Goal: Communication & Community: Answer question/provide support

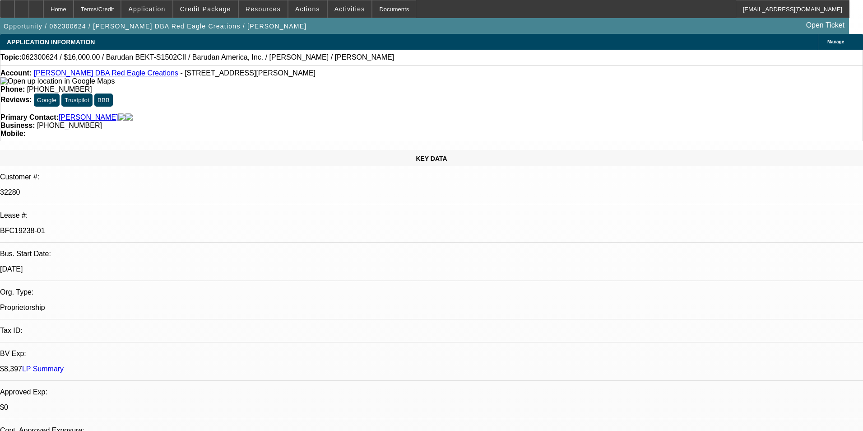
select select "0"
select select "2"
select select "0"
select select "2"
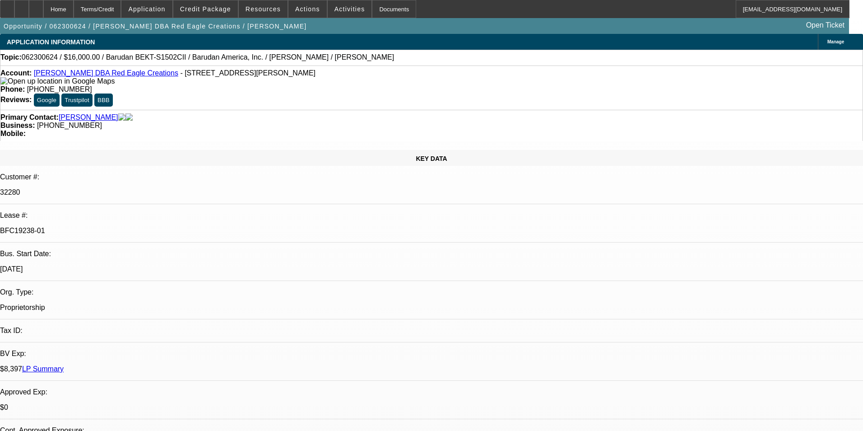
select select "0"
select select "2"
select select "0"
select select "2"
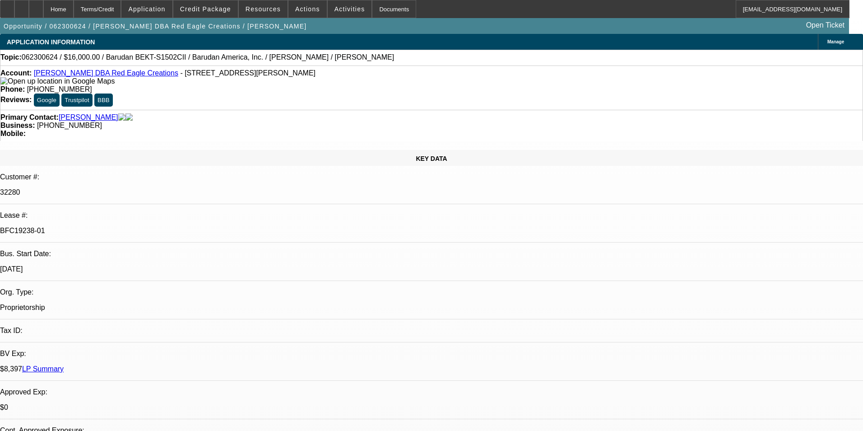
select select "2"
select select "0.1"
select select "4"
select select "0"
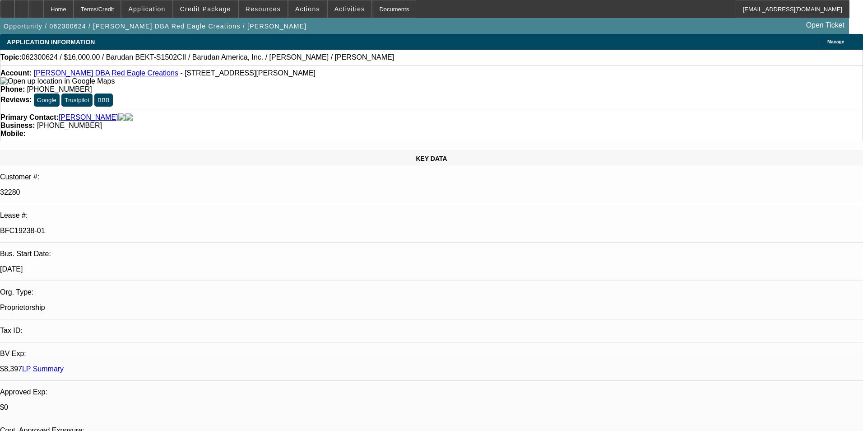
select select "2"
select select "0.1"
select select "4"
click at [215, 9] on span "Credit Package" at bounding box center [205, 8] width 51 height 7
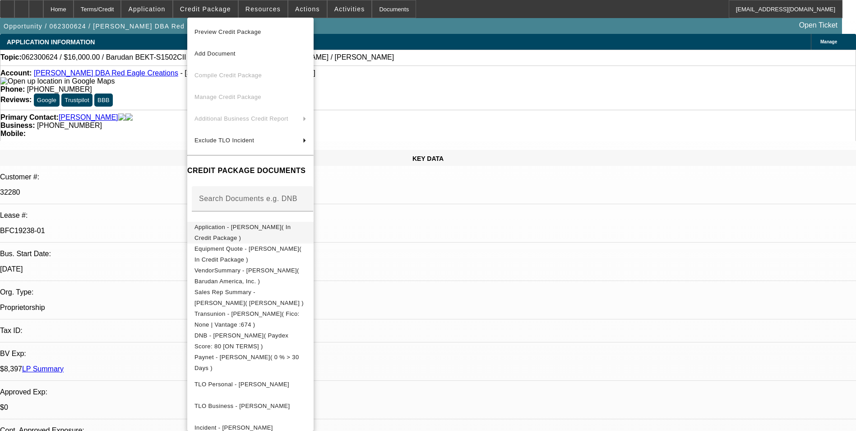
click at [278, 236] on button "Application - Suzanne Harris( In Credit Package )" at bounding box center [250, 233] width 126 height 22
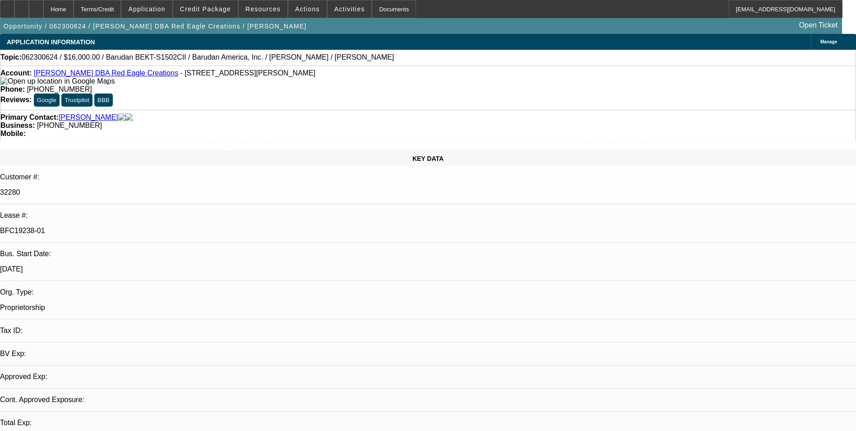
select select "0"
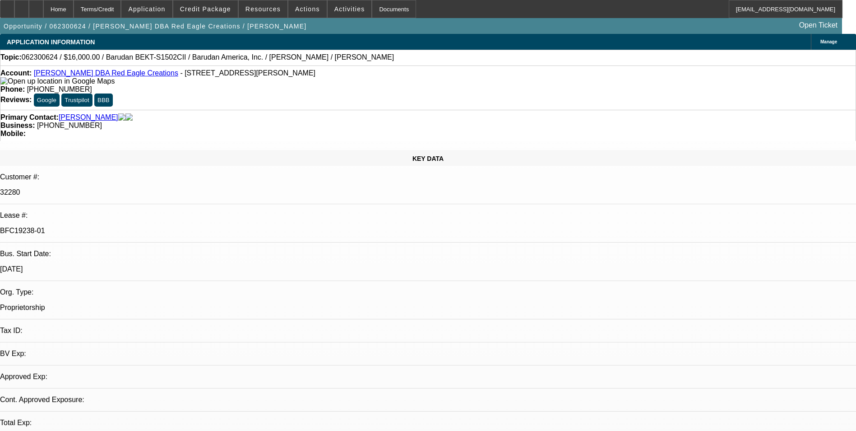
select select "0"
select select "2"
select select "0.1"
select select "0"
select select "2"
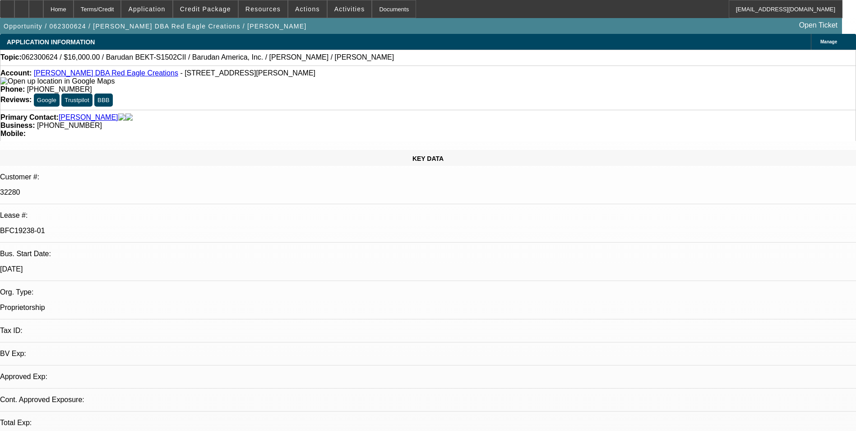
select select "0.1"
select select "1"
select select "2"
select select "1"
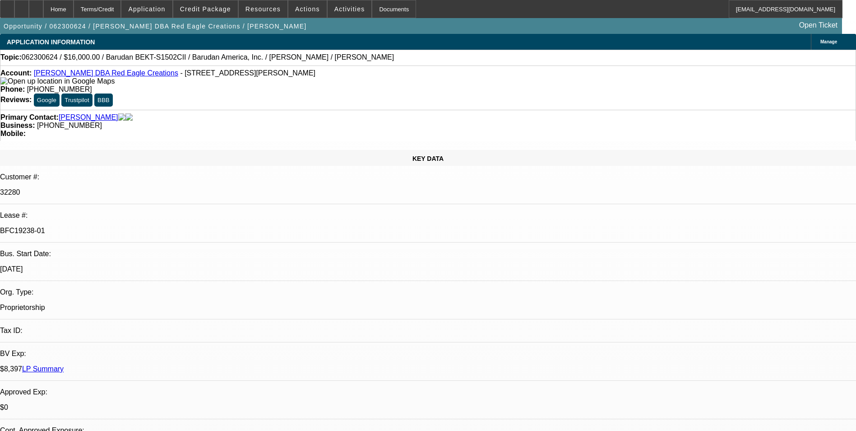
select select "2"
select select "1"
select select "2"
select select "4"
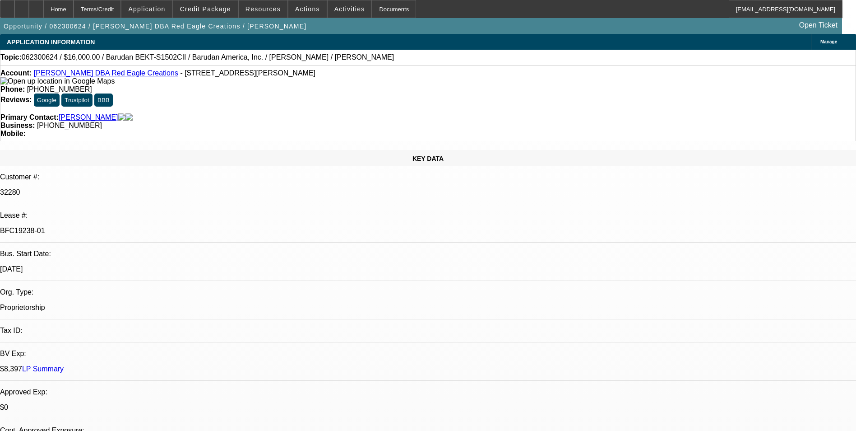
select select "1"
select select "2"
select select "4"
click at [64, 365] on link "LP Summary" at bounding box center [43, 369] width 42 height 8
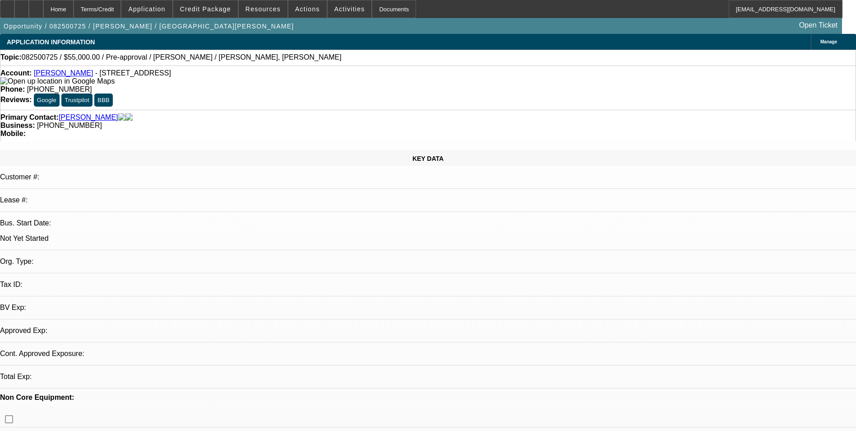
select select "0"
select select "2"
select select "0.1"
select select "4"
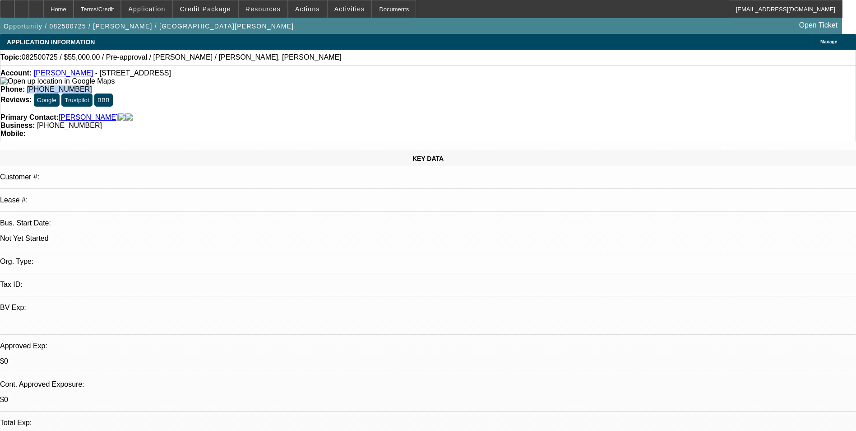
drag, startPoint x: 354, startPoint y: 73, endPoint x: 314, endPoint y: 83, distance: 41.8
click at [314, 83] on div "Account: [PERSON_NAME] - [STREET_ADDRESS] Phone: [PHONE_NUMBER] Reviews: Google…" at bounding box center [428, 87] width 856 height 44
copy span "[PHONE_NUMBER]"
click at [92, 85] on span "(312) 399-6431" at bounding box center [59, 89] width 65 height 8
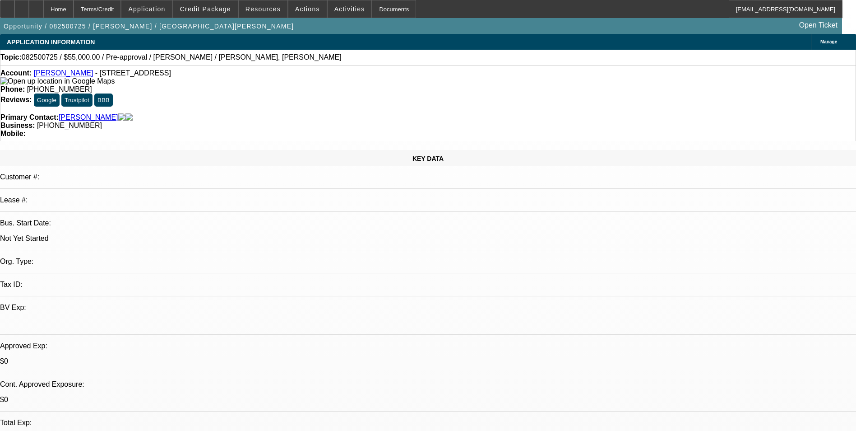
radio input "true"
type textarea "Left vm 10/13"
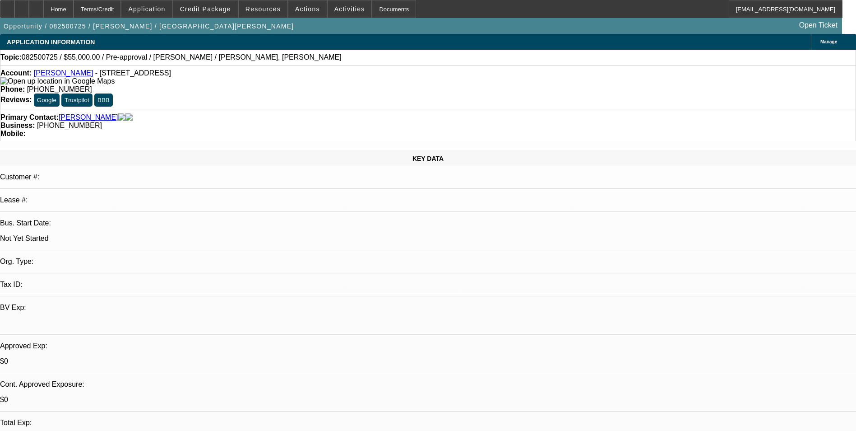
radio input "true"
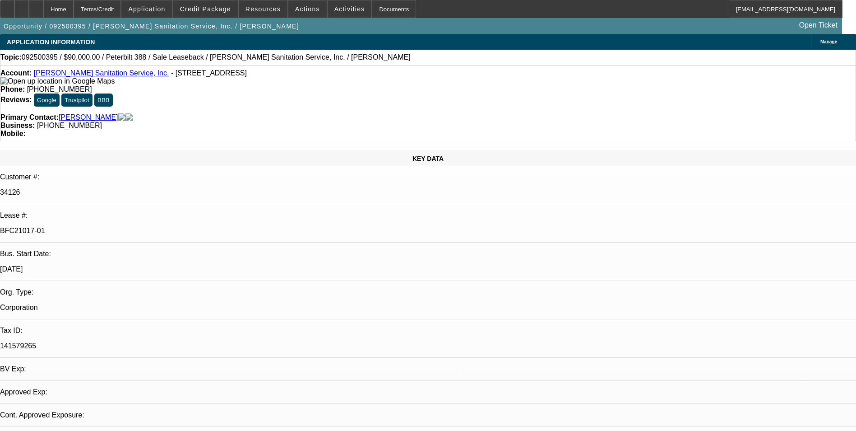
select select "0"
select select "2"
select select "0"
select select "6"
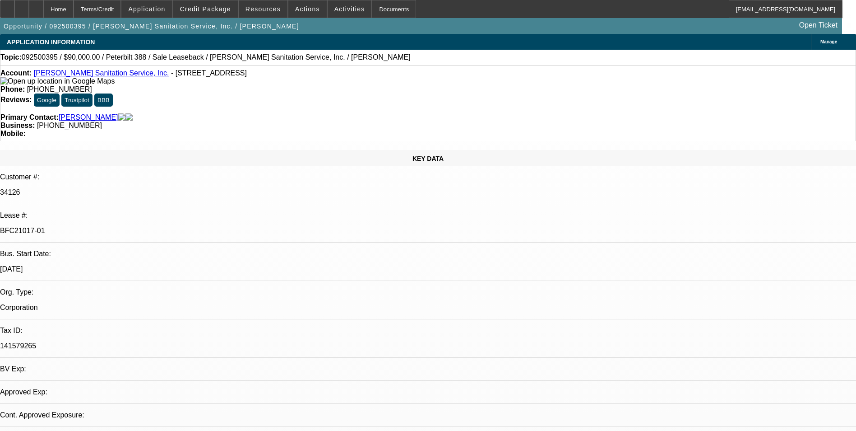
select select "0"
select select "2"
select select "0"
select select "6"
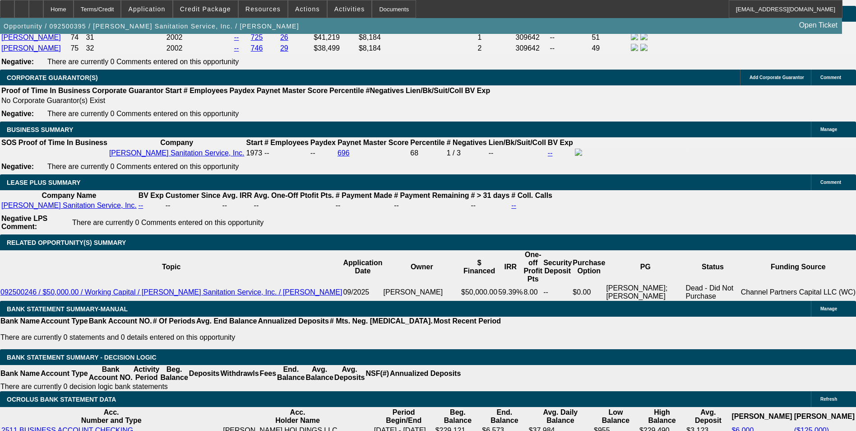
scroll to position [1444, 0]
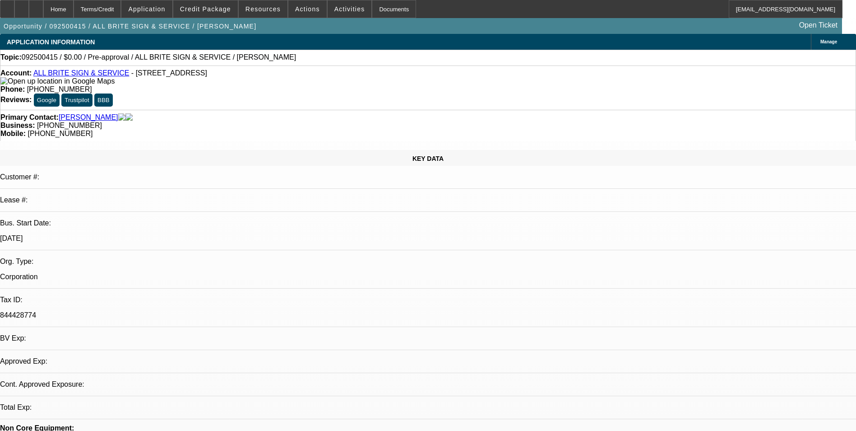
select select "0"
select select "2"
select select "0.1"
select select "4"
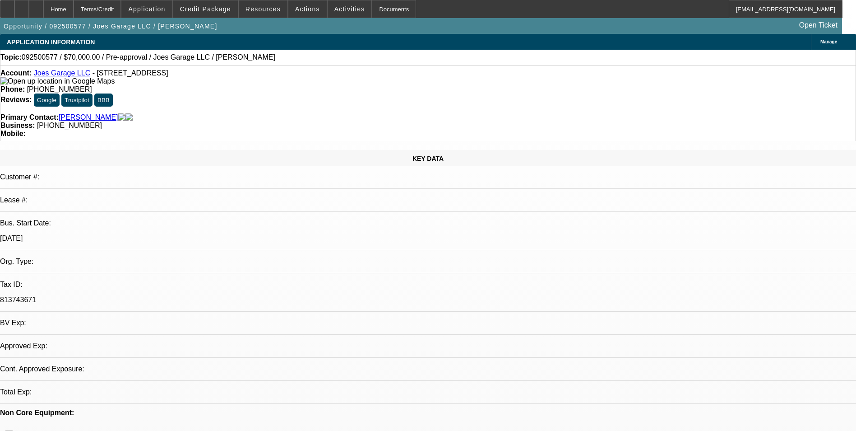
select select "0"
select select "2"
select select "0.1"
select select "1"
select select "2"
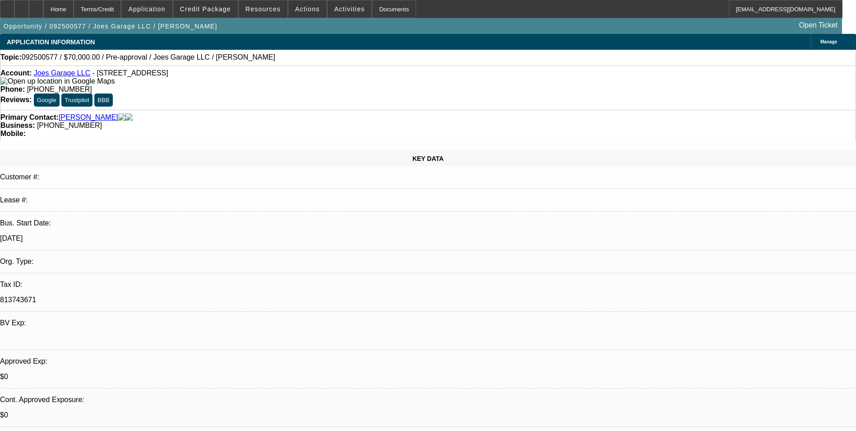
select select "4"
drag, startPoint x: 354, startPoint y: 76, endPoint x: 313, endPoint y: 75, distance: 40.6
click at [313, 85] on div "Phone: (859) 743-1270" at bounding box center [427, 89] width 855 height 8
copy span "(859) 743-1270"
click at [222, 14] on span at bounding box center [205, 9] width 65 height 22
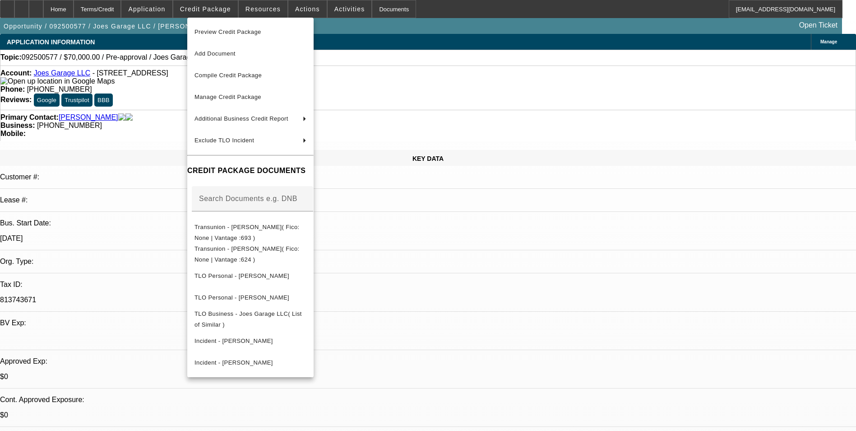
click at [588, 375] on div at bounding box center [428, 215] width 856 height 431
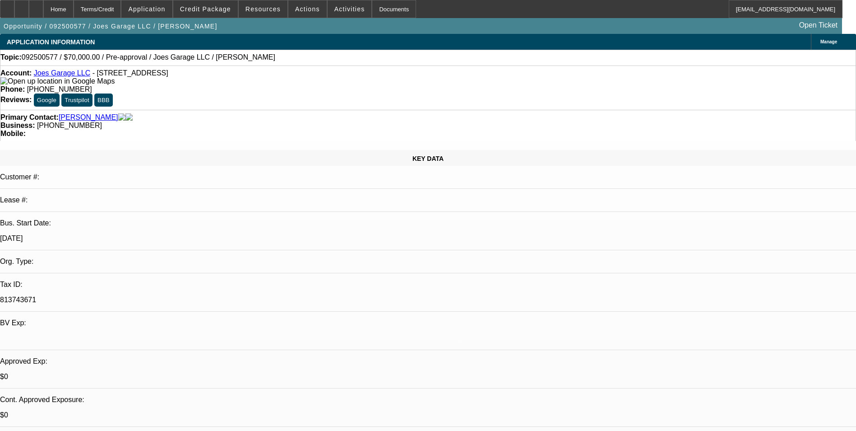
radio input "true"
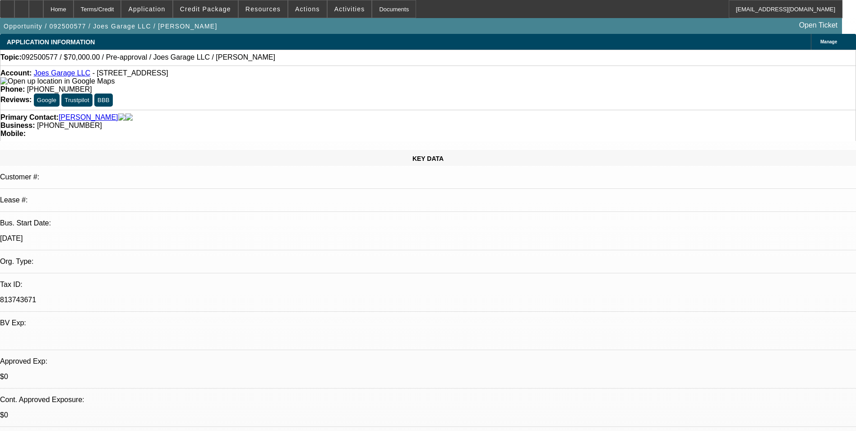
type textarea "Spoke with Joe said he would take a look at it"
radio input "true"
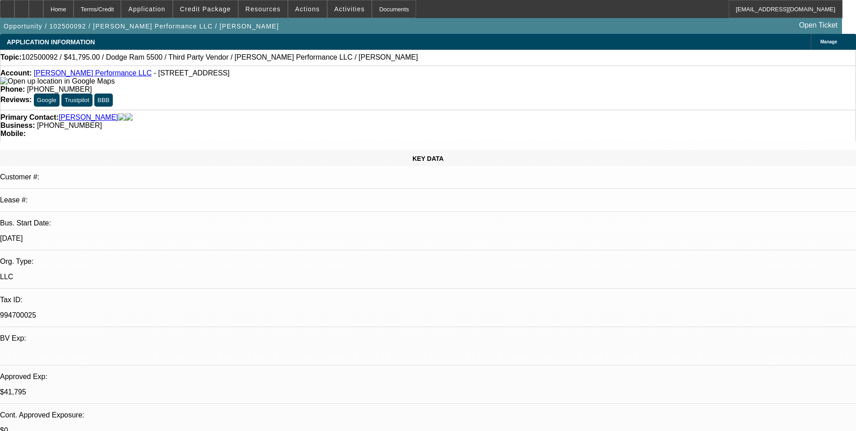
select select "0"
select select "2"
select select "0"
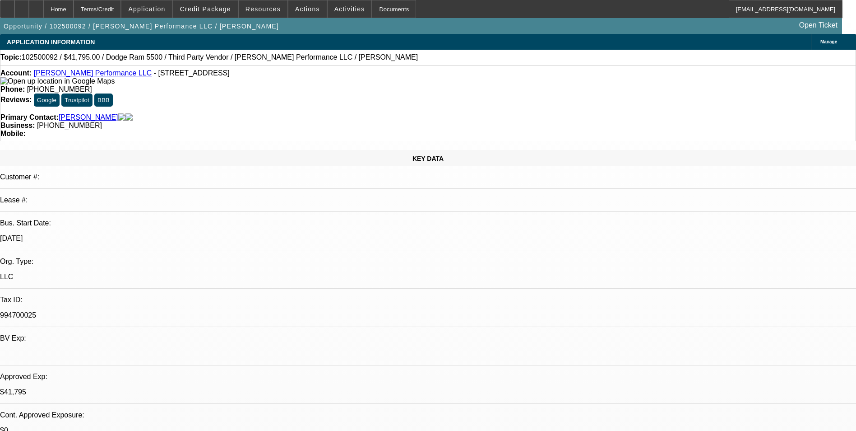
select select "0"
select select "2"
select select "0.1"
select select "0"
select select "2"
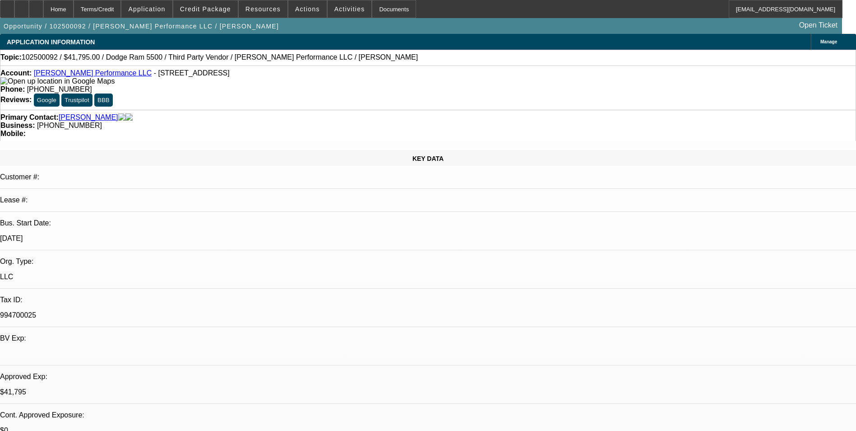
select select "0.1"
select select "1"
select select "2"
select select "6"
select select "1"
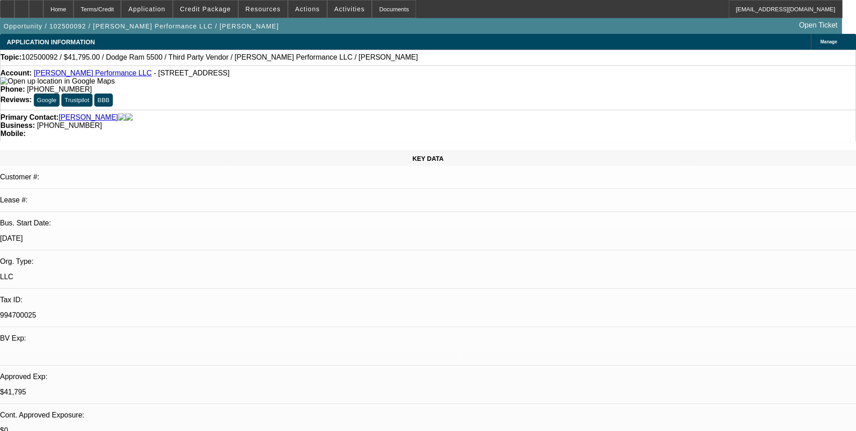
select select "2"
select select "6"
select select "1"
select select "2"
select select "4"
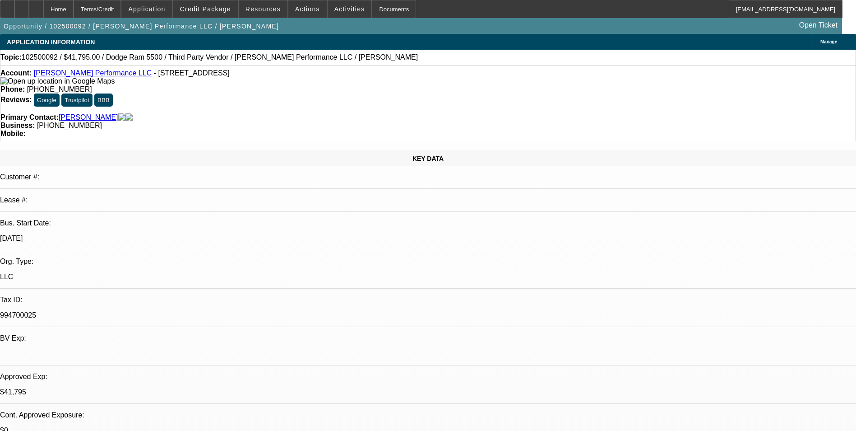
select select "1"
select select "2"
select select "4"
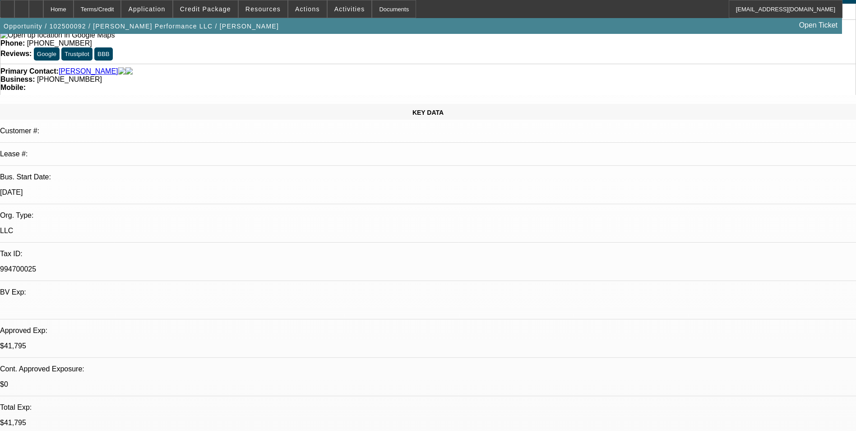
scroll to position [45, 0]
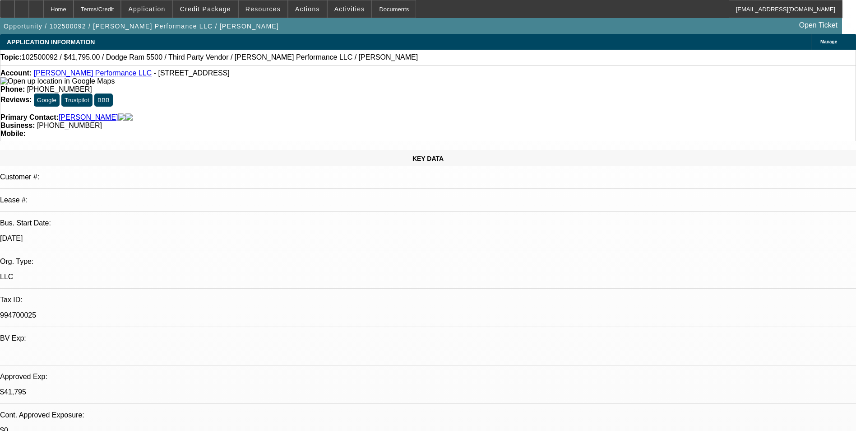
scroll to position [0, 0]
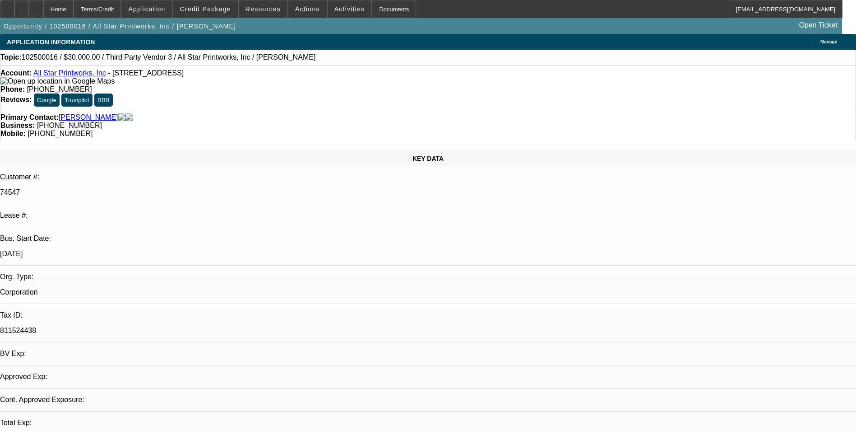
select select "0"
select select "2"
select select "0.1"
select select "1"
select select "2"
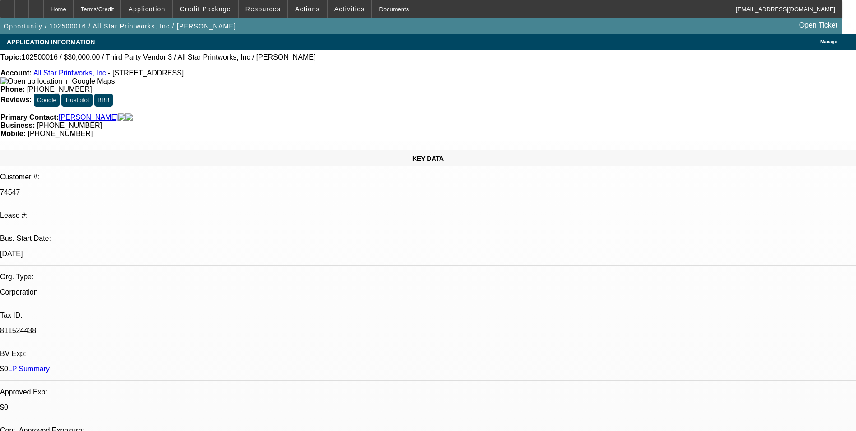
select select "4"
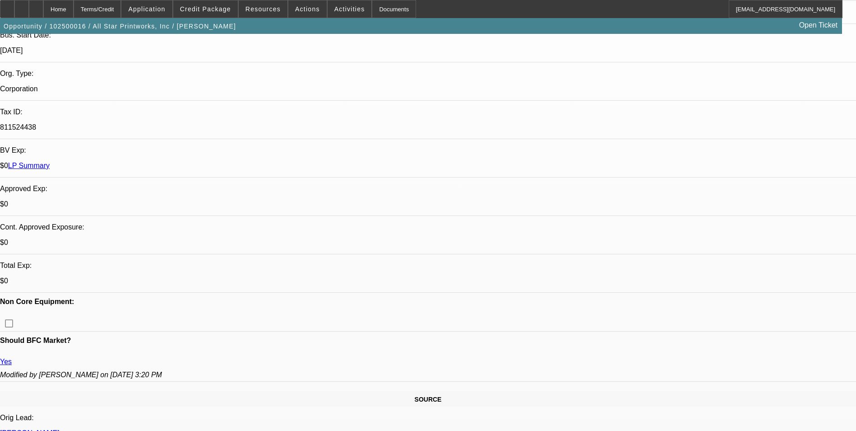
scroll to position [271, 0]
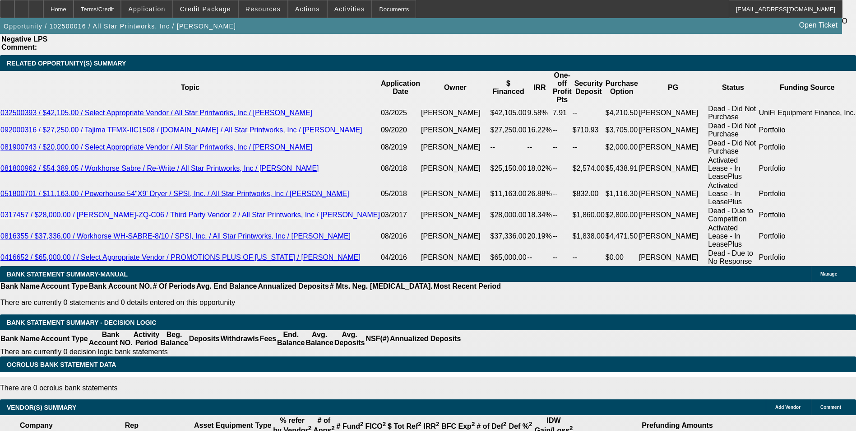
scroll to position [1625, 0]
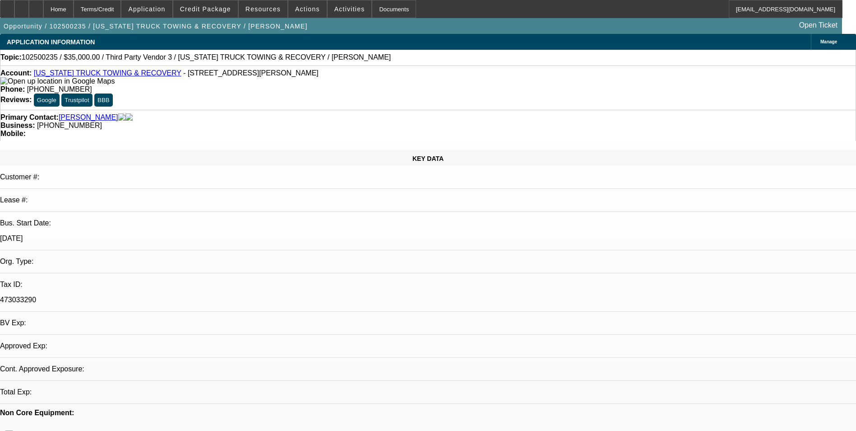
select select "0"
select select "2"
select select "0.1"
select select "4"
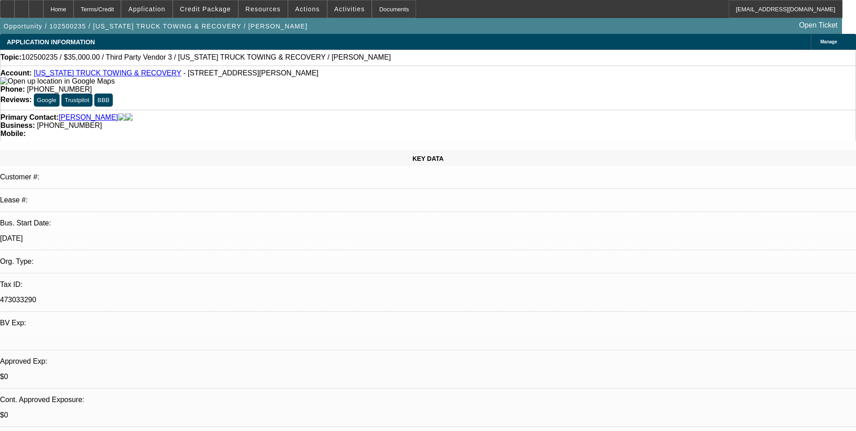
drag, startPoint x: 355, startPoint y: 74, endPoint x: 314, endPoint y: 75, distance: 40.6
click at [314, 85] on div "Phone: [PHONE_NUMBER]" at bounding box center [427, 89] width 855 height 8
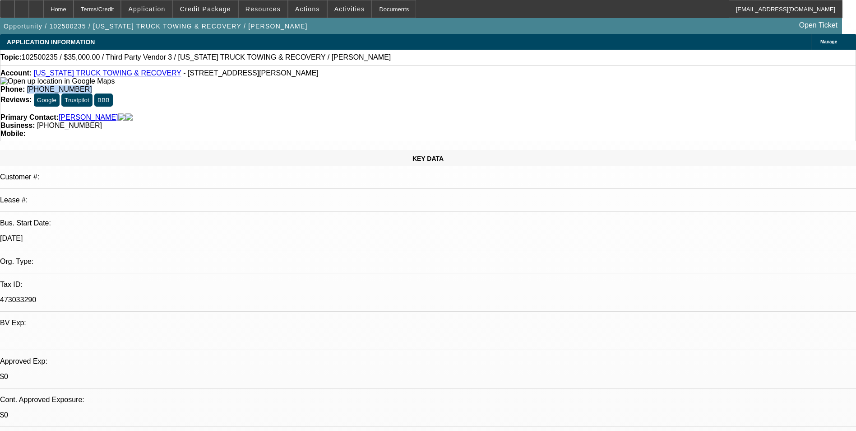
copy span "[PHONE_NUMBER]"
click at [212, 12] on span "Credit Package" at bounding box center [205, 8] width 51 height 7
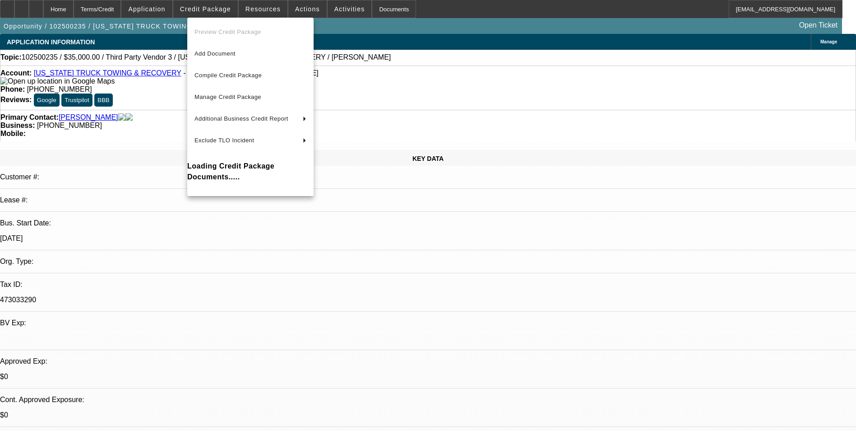
click at [178, 10] on div at bounding box center [428, 215] width 856 height 431
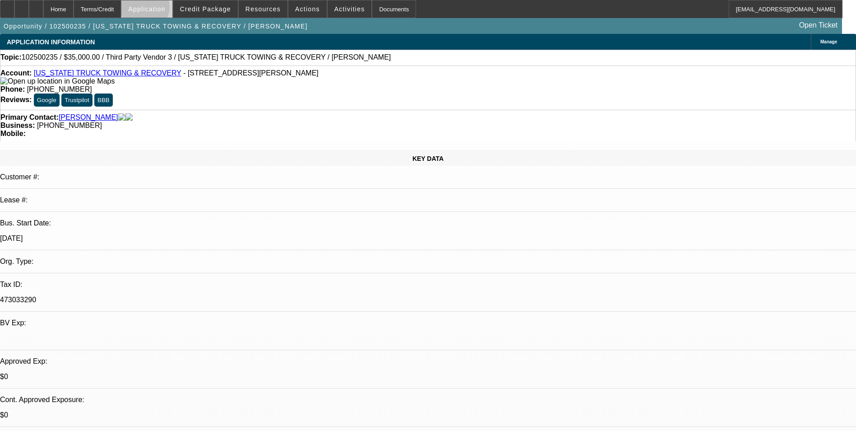
click at [165, 9] on span "Application" at bounding box center [146, 8] width 37 height 7
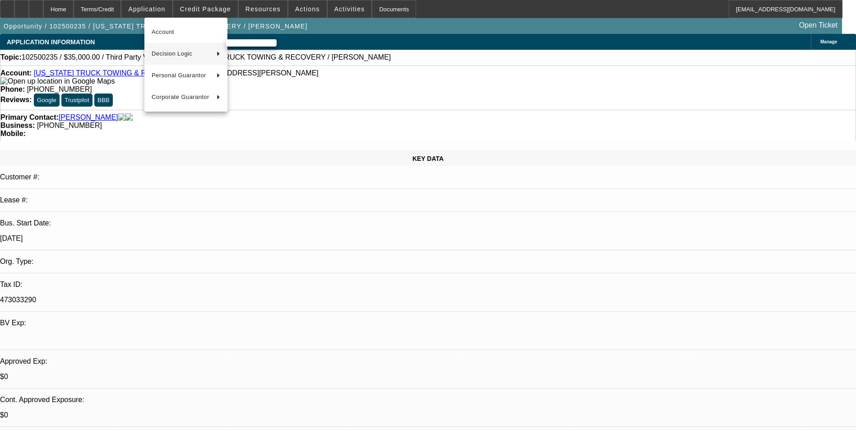
click at [189, 54] on span "Decision Logic" at bounding box center [181, 53] width 58 height 11
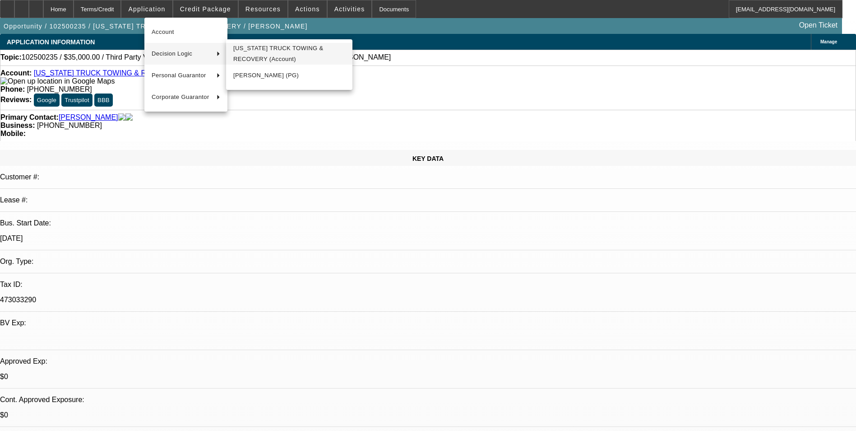
click at [275, 57] on span "[US_STATE] TRUCK TOWING & RECOVERY (Account)" at bounding box center [289, 54] width 112 height 22
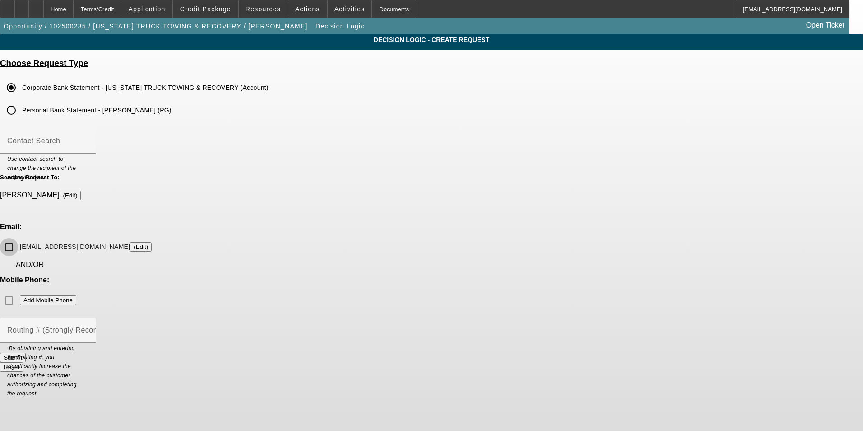
click at [18, 238] on input "mttr515@gmail.com (Edit)" at bounding box center [9, 247] width 18 height 18
click at [26, 352] on button "Submit" at bounding box center [13, 356] width 26 height 9
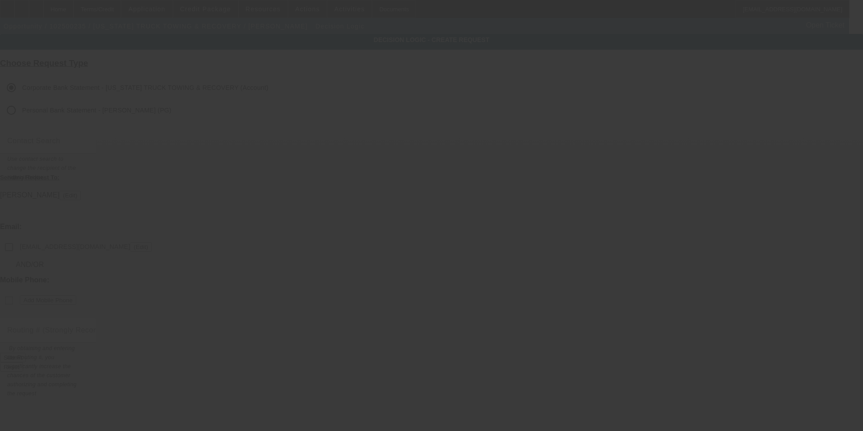
checkbox input "false"
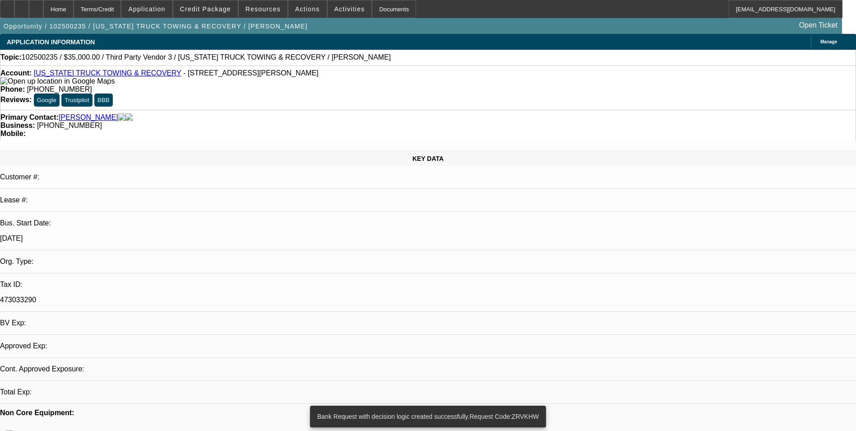
select select "0"
select select "2"
select select "0.1"
select select "4"
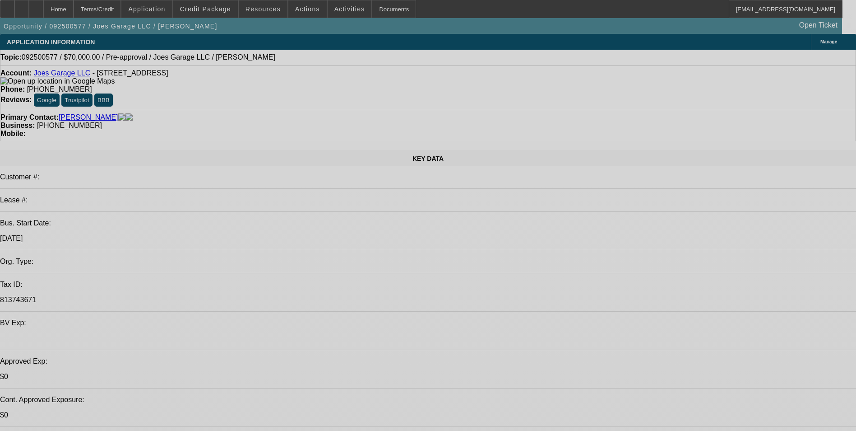
select select "0"
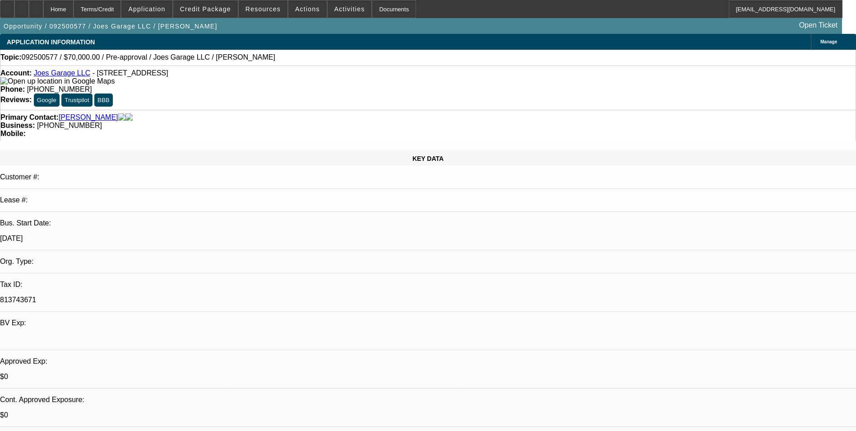
select select "2"
select select "0.1"
select select "1"
select select "2"
select select "4"
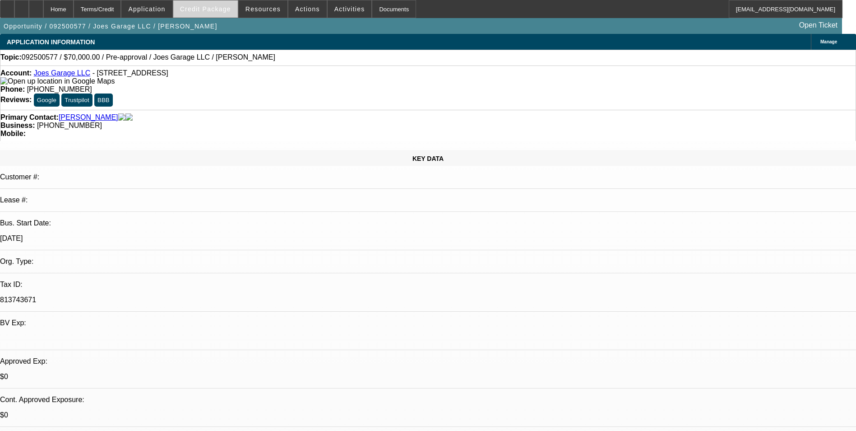
click at [213, 11] on span "Credit Package" at bounding box center [205, 8] width 51 height 7
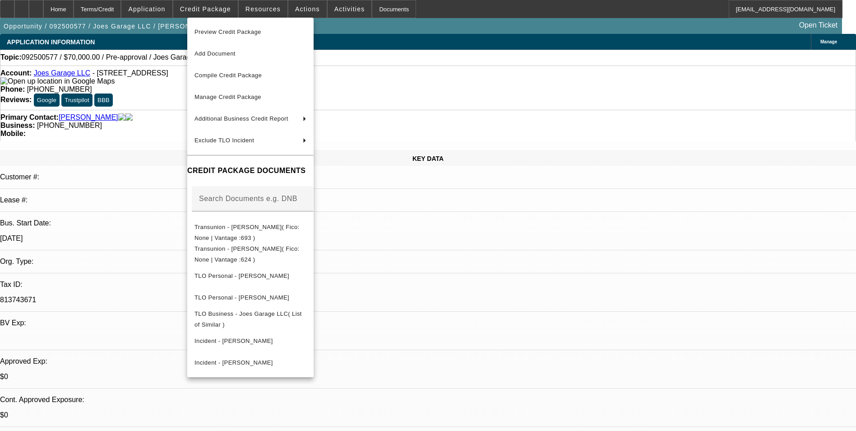
click at [158, 10] on div at bounding box center [428, 215] width 856 height 431
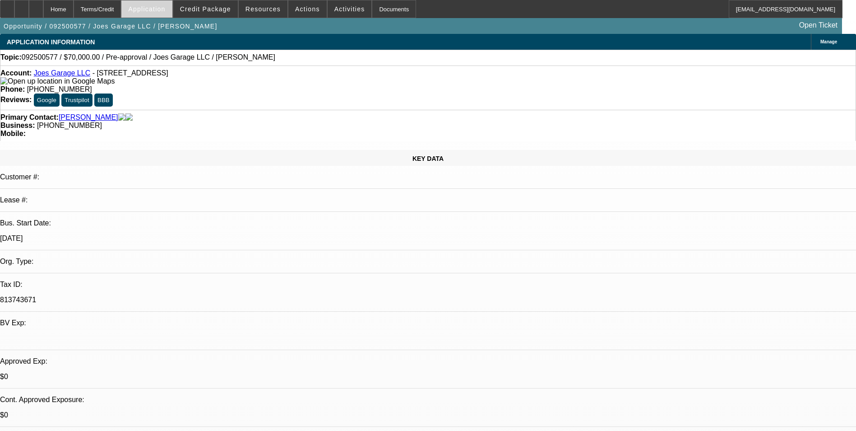
click at [164, 10] on span "Application" at bounding box center [146, 8] width 37 height 7
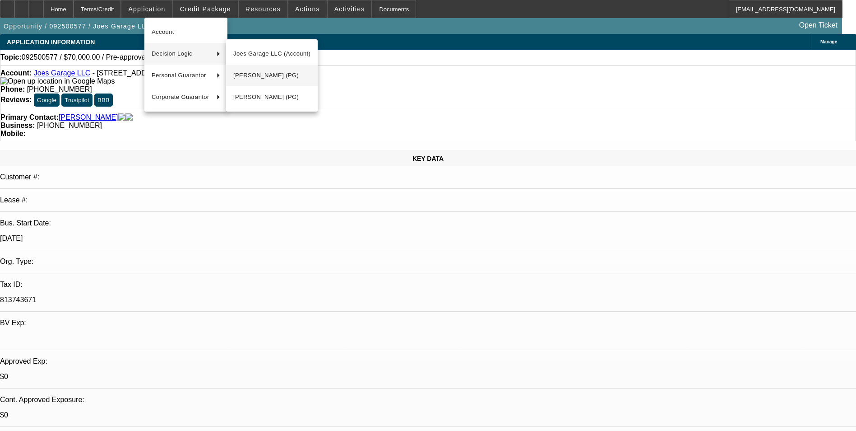
click at [262, 73] on span "[PERSON_NAME] (PG)" at bounding box center [271, 75] width 77 height 11
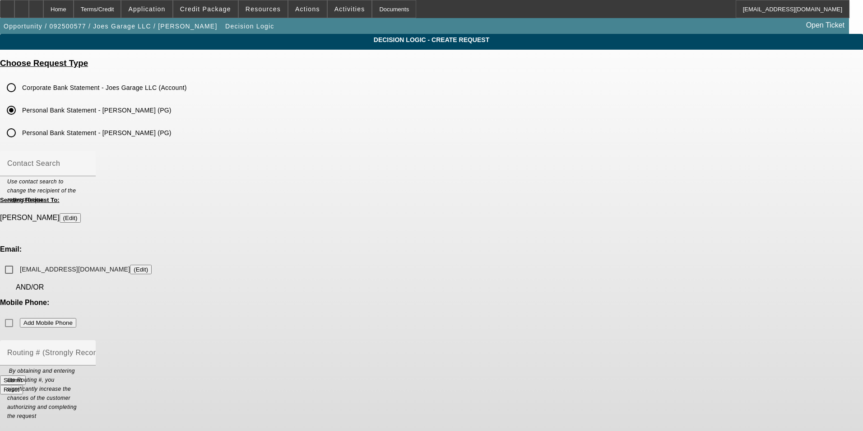
click at [20, 88] on input "Corporate Bank Statement - Joes Garage LLC (Account)" at bounding box center [11, 88] width 18 height 18
click at [204, 264] on button "(Edit)" at bounding box center [193, 268] width 22 height 9
click at [20, 109] on input "Personal Bank Statement - Jessica Wheeler (PG)" at bounding box center [11, 110] width 18 height 18
click at [18, 260] on input "jawheeler@hotmail.com (Edit)" at bounding box center [9, 269] width 18 height 18
click at [26, 375] on button "Submit" at bounding box center [13, 379] width 26 height 9
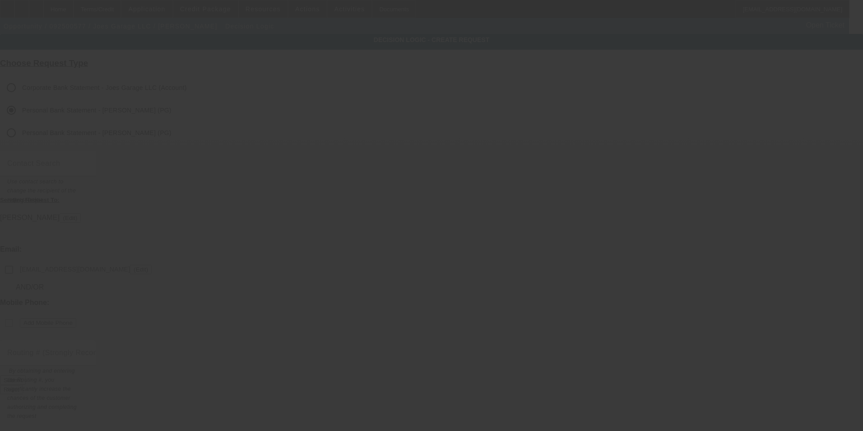
checkbox input "false"
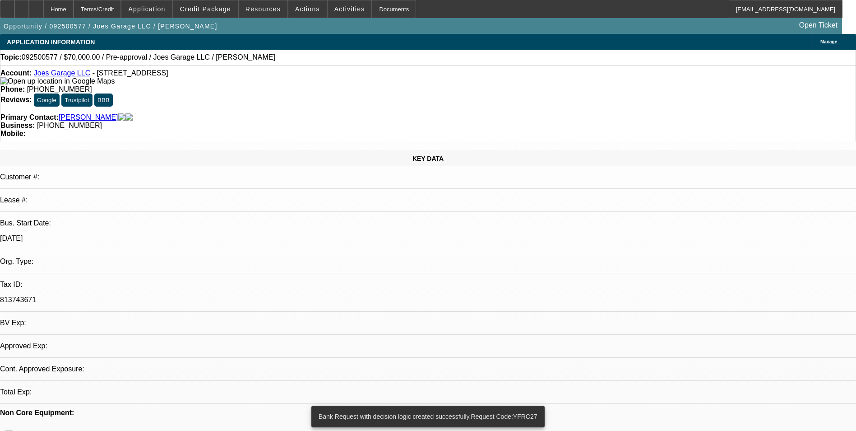
select select "0"
select select "2"
select select "0.1"
select select "4"
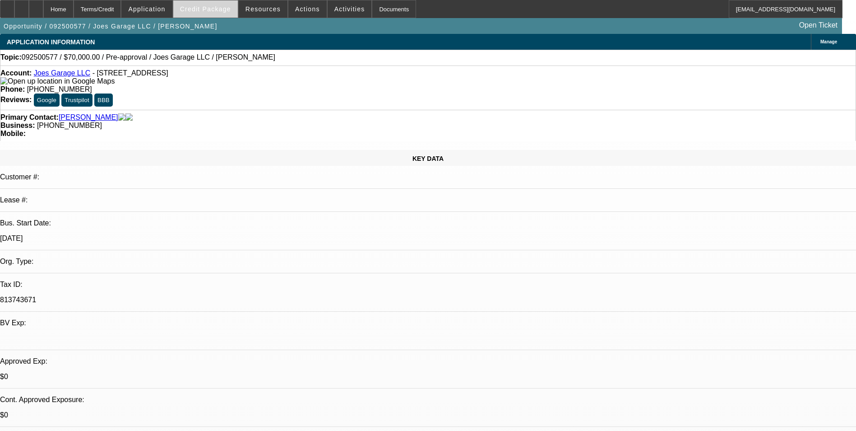
click at [225, 13] on span at bounding box center [205, 9] width 65 height 22
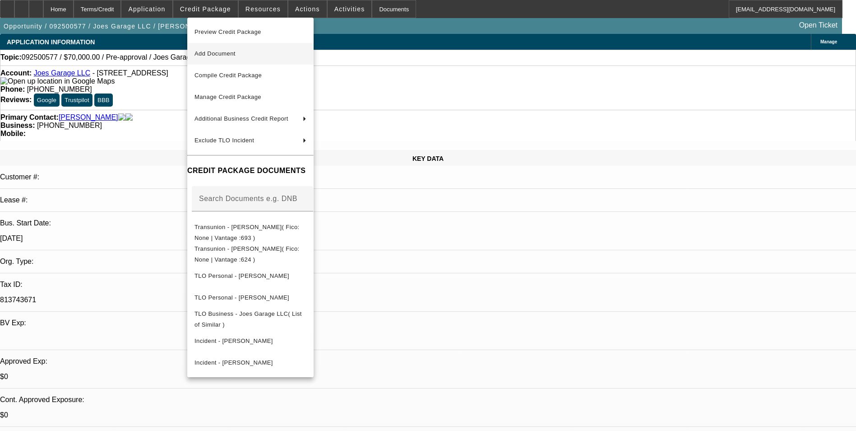
click at [235, 56] on span "Add Document" at bounding box center [215, 53] width 41 height 7
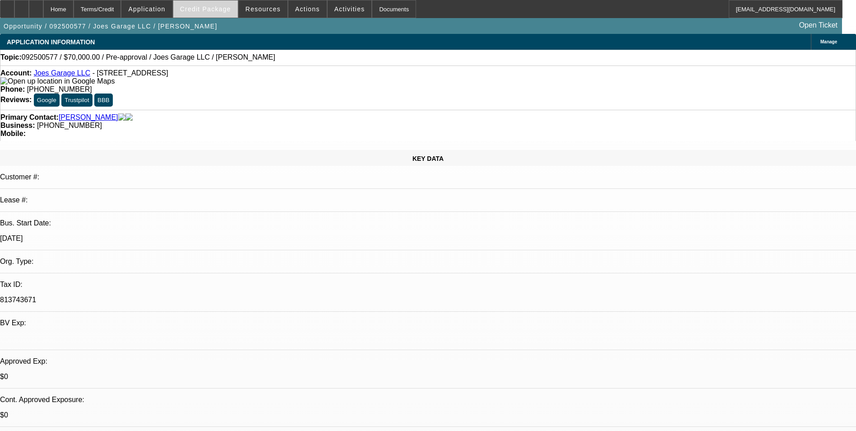
click at [210, 15] on span at bounding box center [205, 9] width 65 height 22
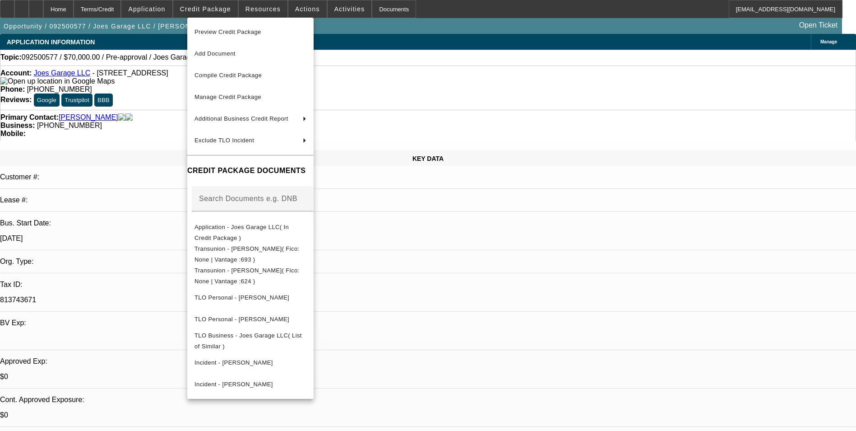
click at [779, 398] on div at bounding box center [428, 215] width 856 height 431
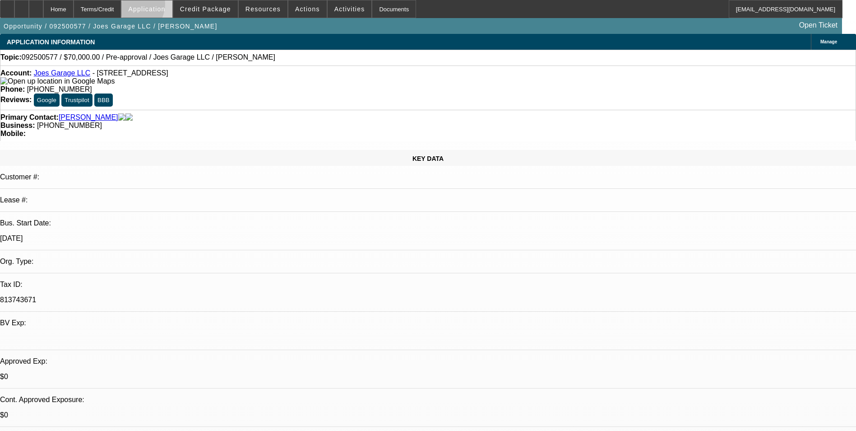
click at [152, 6] on span "Application" at bounding box center [146, 8] width 37 height 7
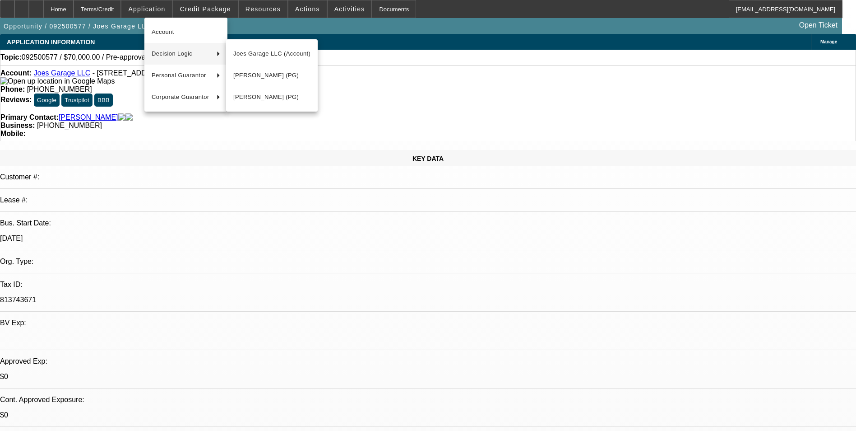
click at [178, 54] on span "Decision Logic" at bounding box center [181, 53] width 58 height 11
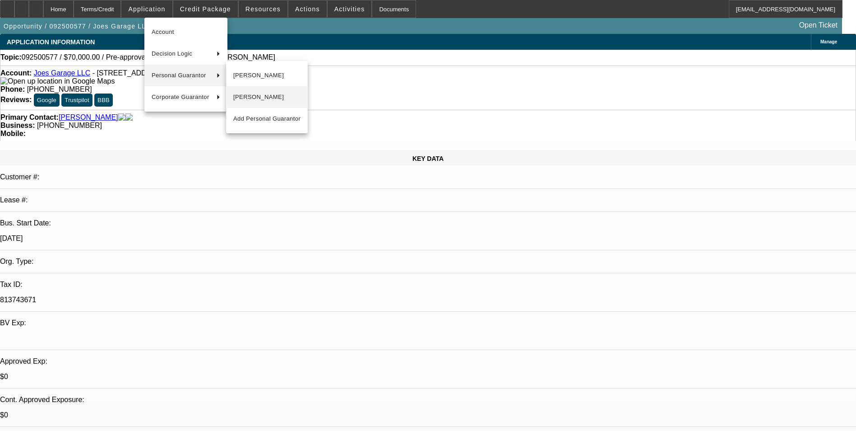
click at [269, 100] on span "Jessica Wheeler" at bounding box center [266, 97] width 67 height 11
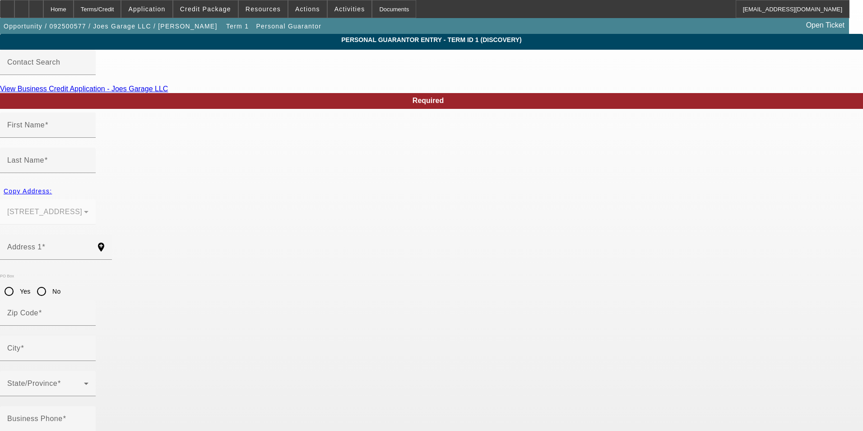
type input "Jessica"
type input "Wheeler"
type input "654 Furnish Rd"
radio input "true"
type input "41045"
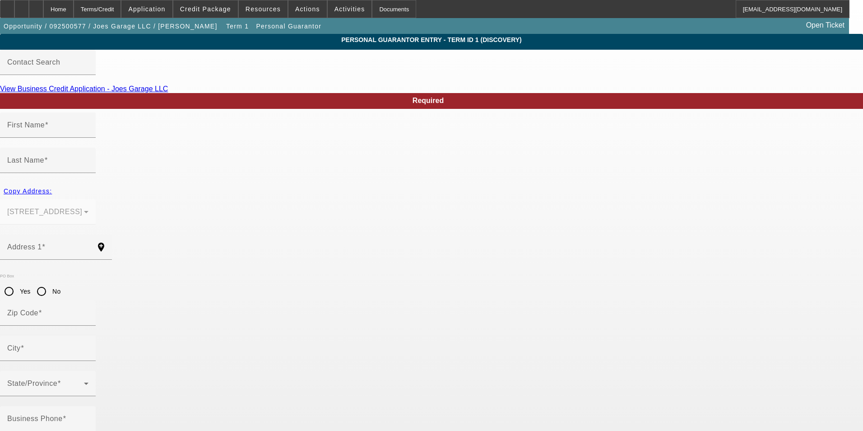
type input "Ghent"
type input "(859) 466-9506"
type input "50"
type input "400-33-9030"
type input "jawheeler@hotmail.com"
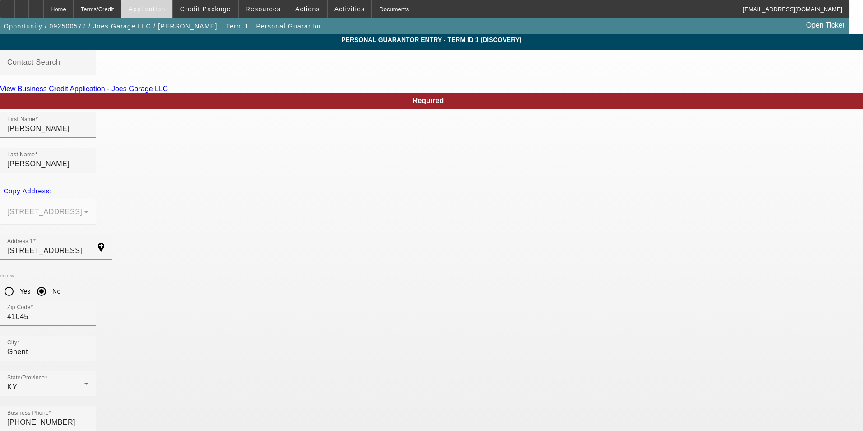
click at [154, 11] on span "Application" at bounding box center [146, 8] width 37 height 7
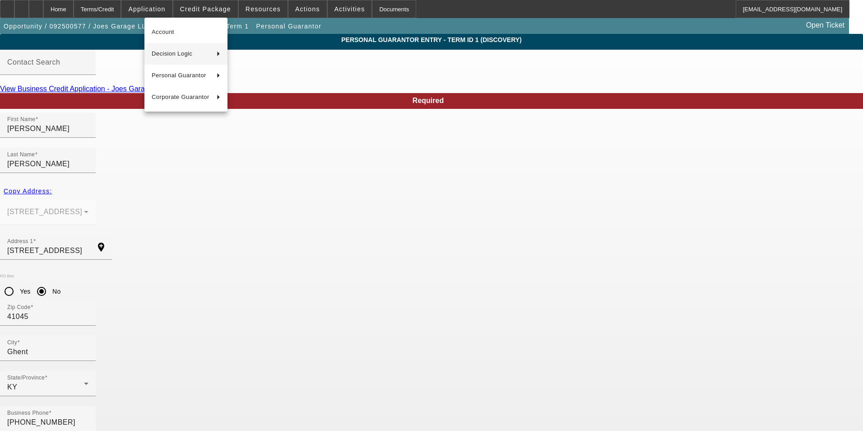
click at [173, 51] on span "Decision Logic" at bounding box center [181, 53] width 58 height 11
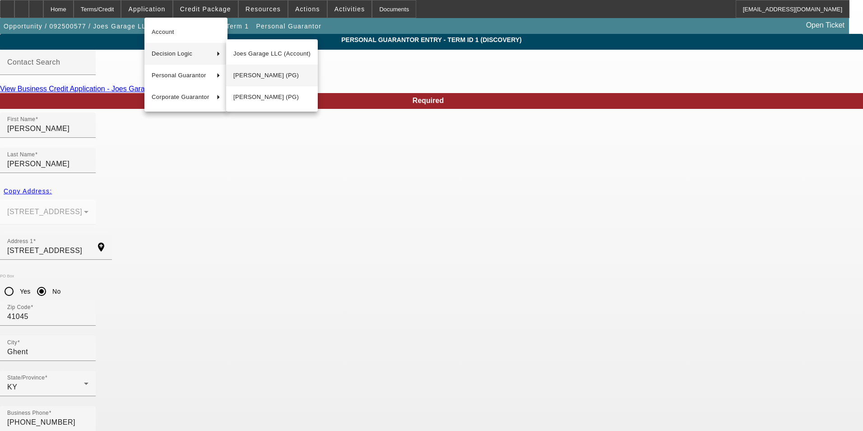
click at [266, 74] on span "Jessica Wheeler (PG)" at bounding box center [271, 75] width 77 height 11
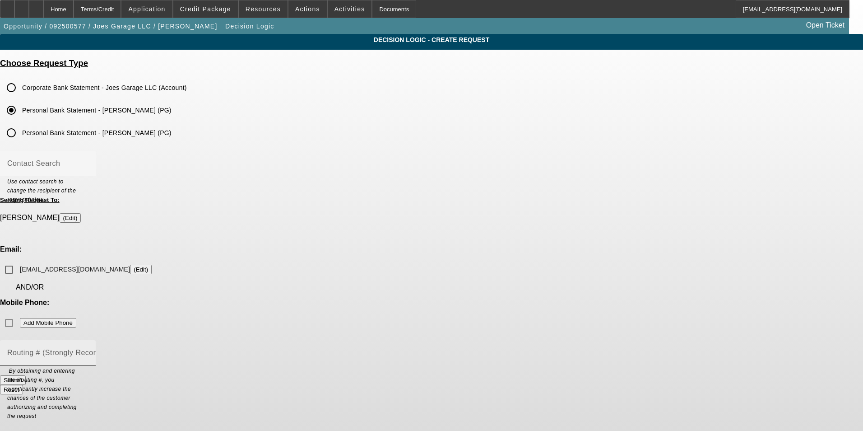
drag, startPoint x: 378, startPoint y: 278, endPoint x: 468, endPoint y: 276, distance: 89.8
click at [130, 348] on mat-label "Routing # (Strongly Recommended)" at bounding box center [68, 352] width 122 height 8
click at [88, 351] on input "Routing # (Strongly Recommended)" at bounding box center [47, 356] width 81 height 11
paste input "083904563"
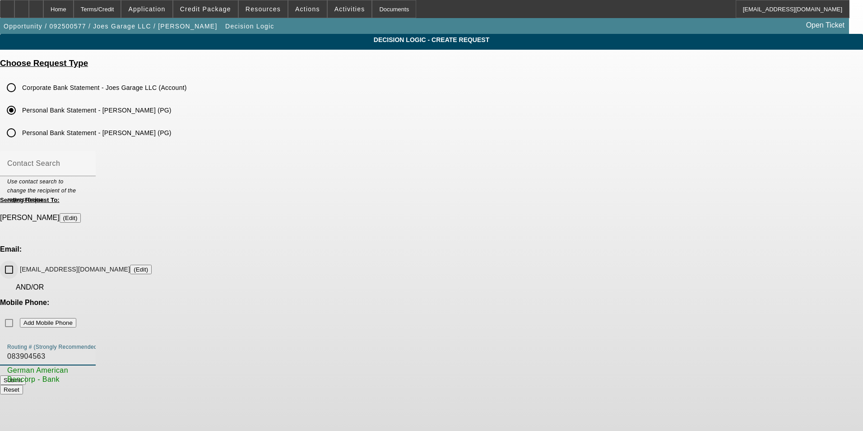
type input "083904563"
click at [18, 260] on input "jawheeler@hotmail.com (Edit)" at bounding box center [9, 269] width 18 height 18
click at [26, 375] on button "Submit" at bounding box center [13, 379] width 26 height 9
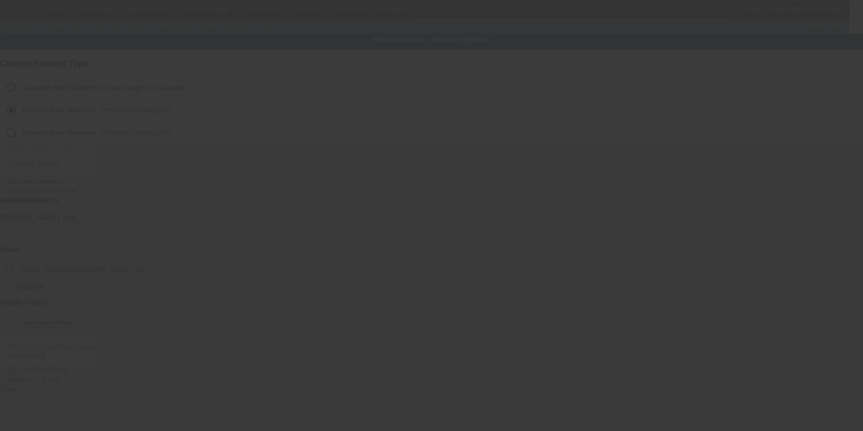
checkbox input "false"
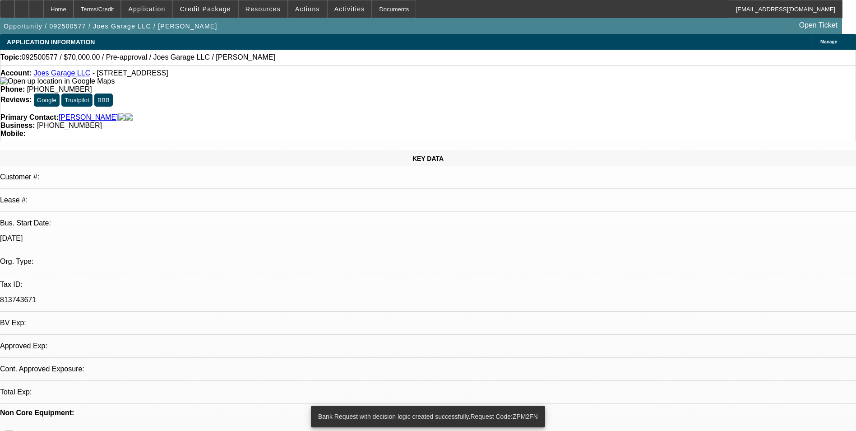
select select "0"
select select "2"
select select "0.1"
select select "4"
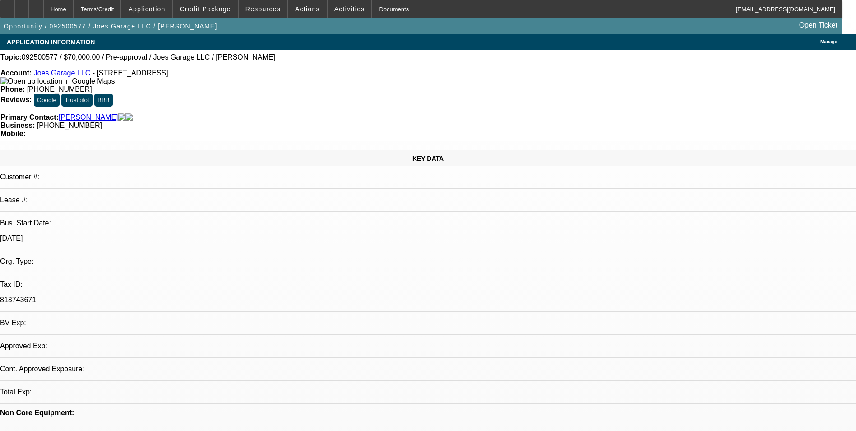
select select "0"
select select "2"
select select "0.1"
select select "1"
select select "2"
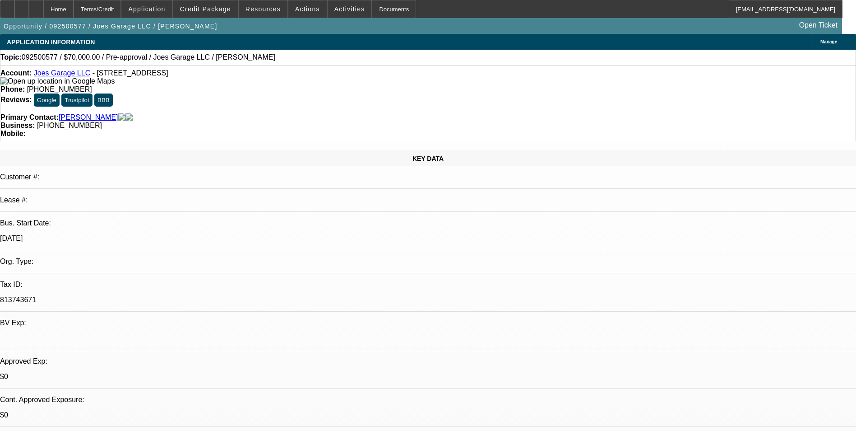
select select "4"
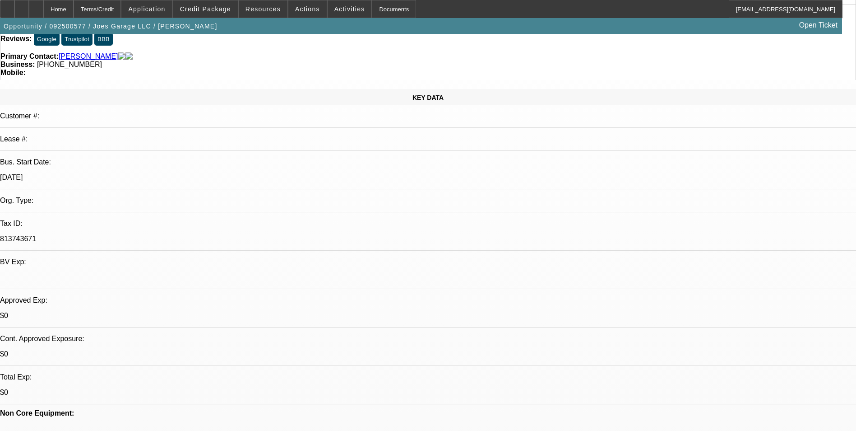
scroll to position [45, 0]
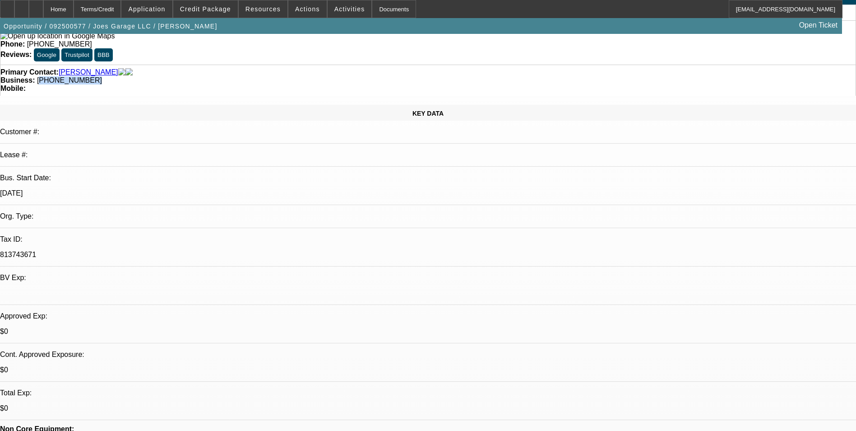
drag, startPoint x: 361, startPoint y: 56, endPoint x: 323, endPoint y: 54, distance: 38.0
click at [102, 76] on span "(859) 743-1270" at bounding box center [69, 80] width 65 height 8
copy span "859) 743-1270"
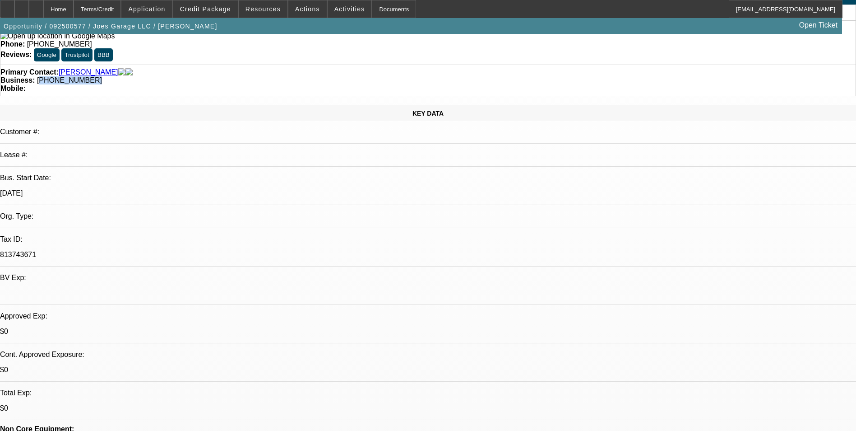
radio input "true"
type textarea "Talked to both of them they said that Jessica sent information and check to SOS…"
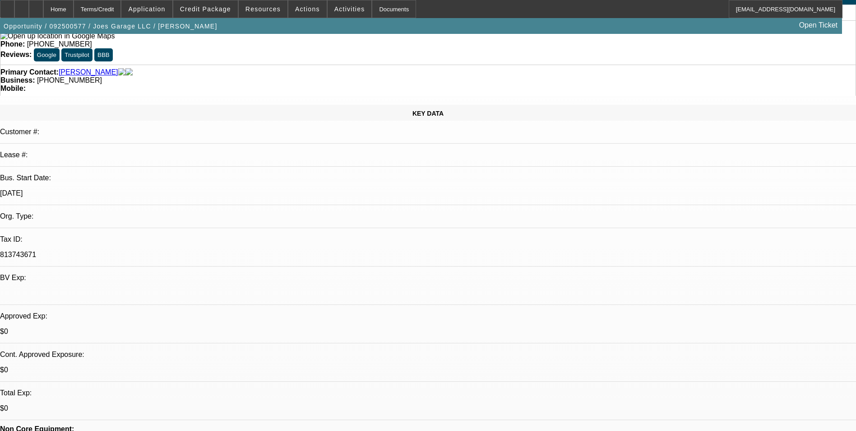
radio input "true"
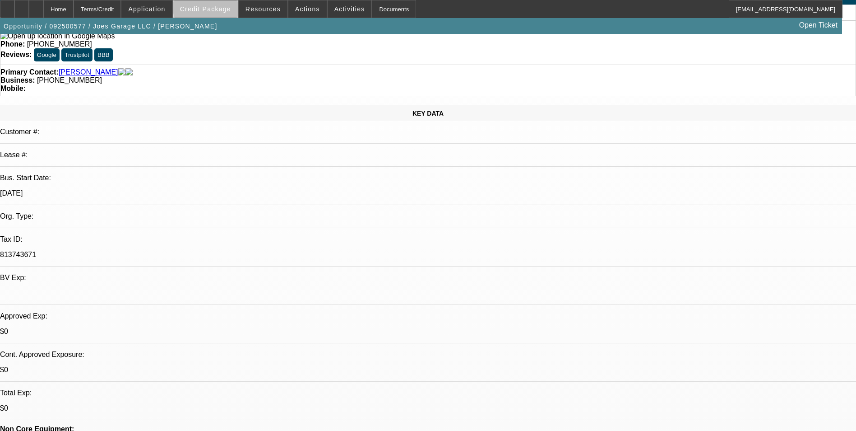
click at [223, 7] on span "Credit Package" at bounding box center [205, 8] width 51 height 7
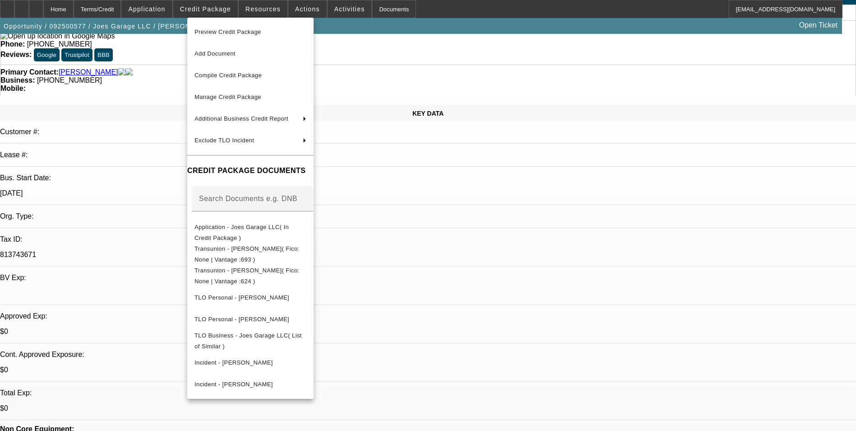
click at [157, 5] on div at bounding box center [428, 215] width 856 height 431
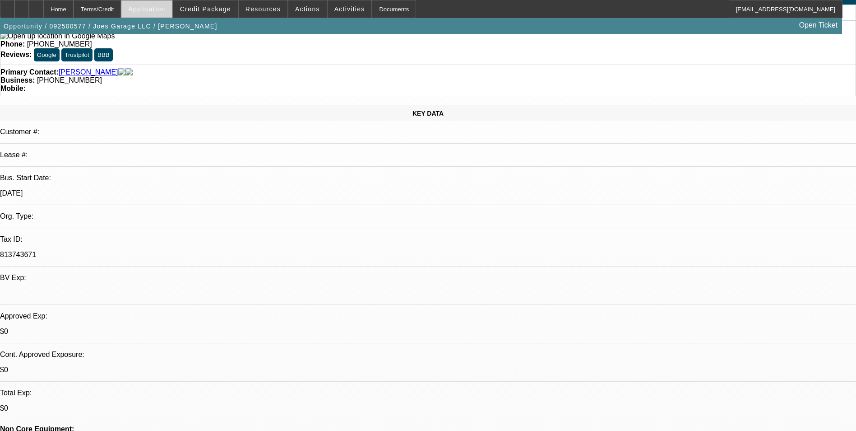
click at [162, 7] on span "Application" at bounding box center [146, 8] width 37 height 7
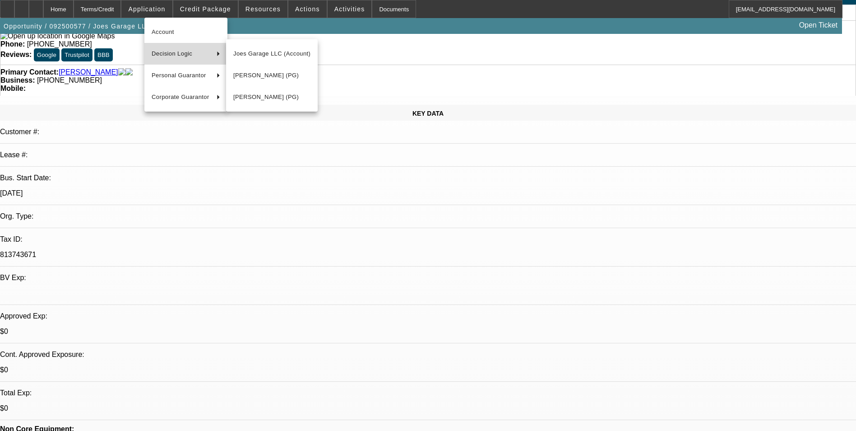
click at [182, 50] on span "Decision Logic" at bounding box center [181, 53] width 58 height 11
click at [253, 49] on span "Joes Garage LLC (Account)" at bounding box center [271, 53] width 77 height 11
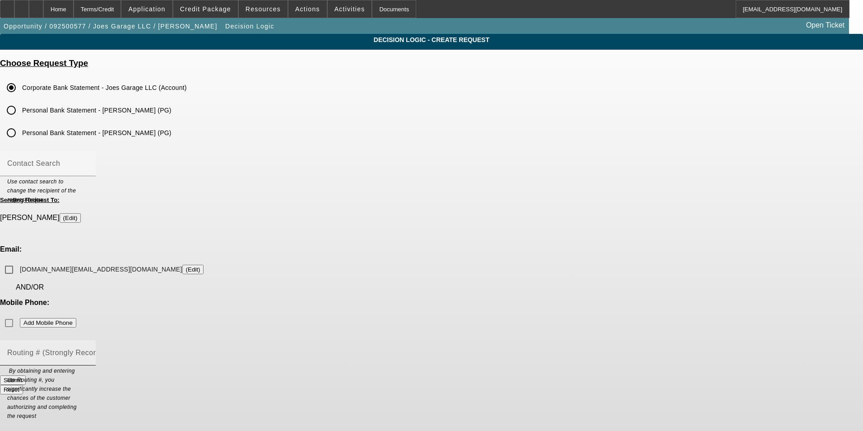
click at [130, 348] on mat-label "Routing # (Strongly Recommended)" at bounding box center [68, 352] width 122 height 8
click at [88, 351] on input "Routing # (Strongly Recommended)" at bounding box center [47, 356] width 81 height 11
click at [74, 5] on div "Home" at bounding box center [58, 9] width 30 height 18
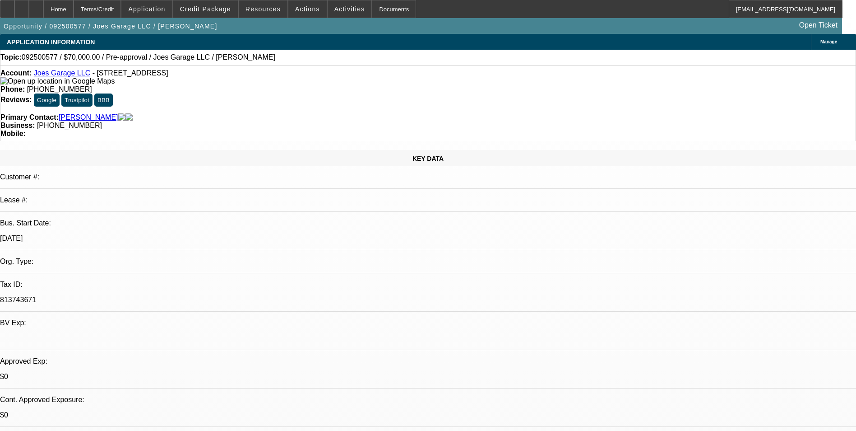
select select "0"
select select "2"
select select "0.1"
select select "4"
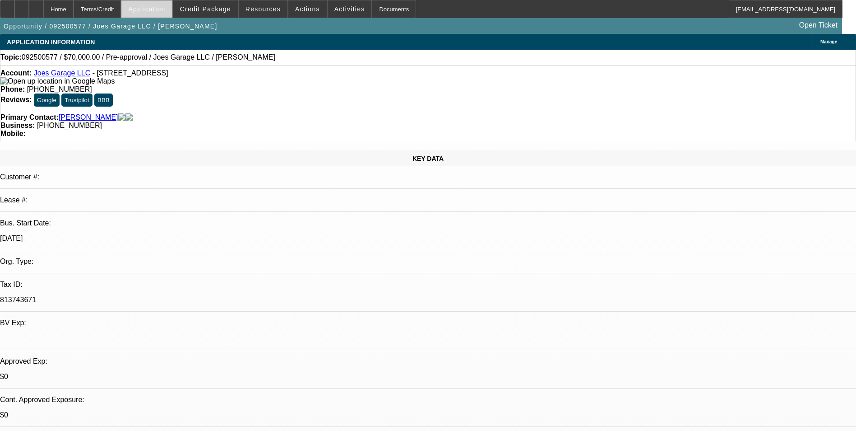
click at [165, 7] on span "Application" at bounding box center [146, 8] width 37 height 7
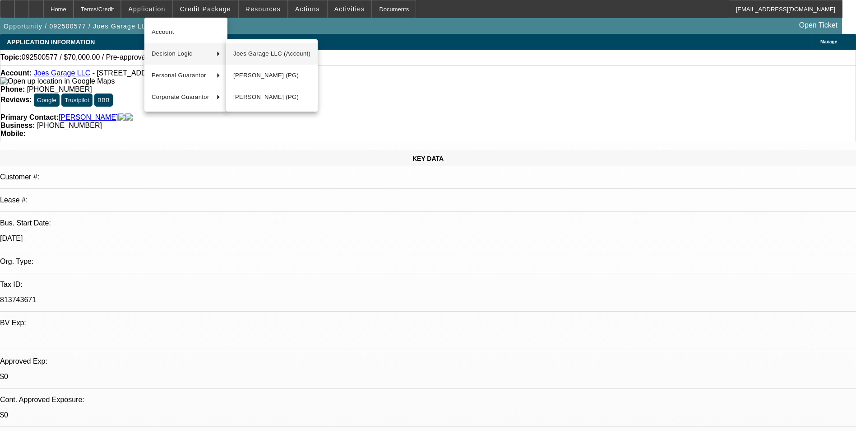
click at [269, 53] on span "Joes Garage LLC (Account)" at bounding box center [271, 53] width 77 height 11
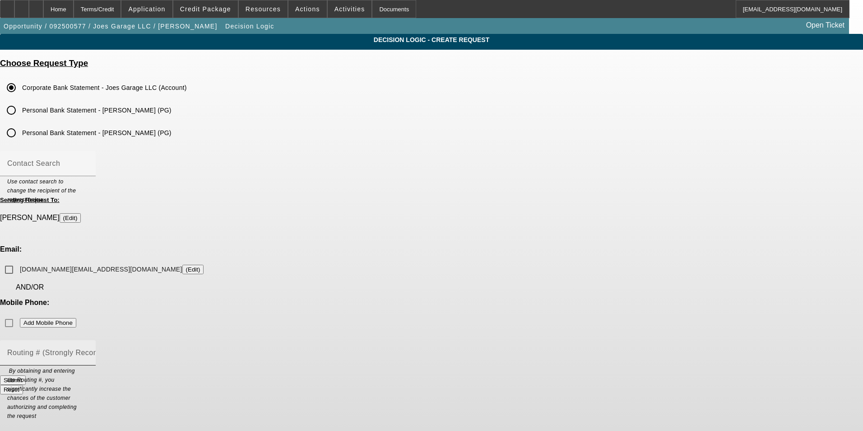
click at [88, 351] on input "Routing # (Strongly Recommended)" at bounding box center [47, 356] width 81 height 11
paste input "083904563"
type input "083904563"
click at [26, 375] on button "Submit" at bounding box center [13, 379] width 26 height 9
click at [18, 260] on input "joesgarage.ky@gmail.com (Edit)" at bounding box center [9, 269] width 18 height 18
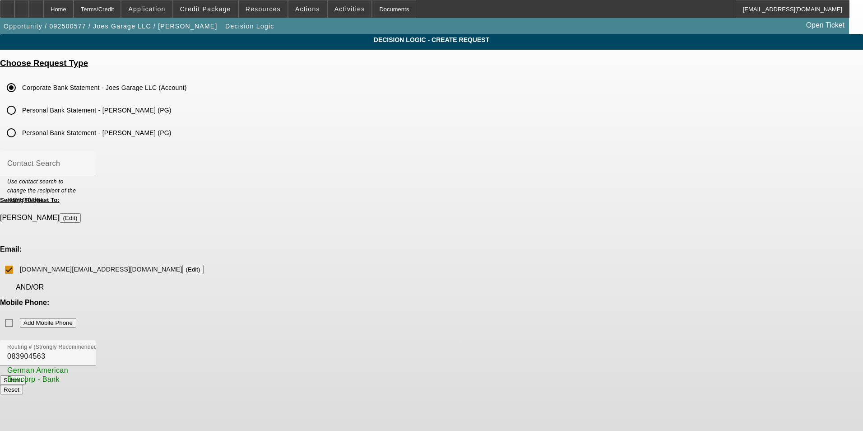
click at [26, 375] on button "Submit" at bounding box center [13, 379] width 26 height 9
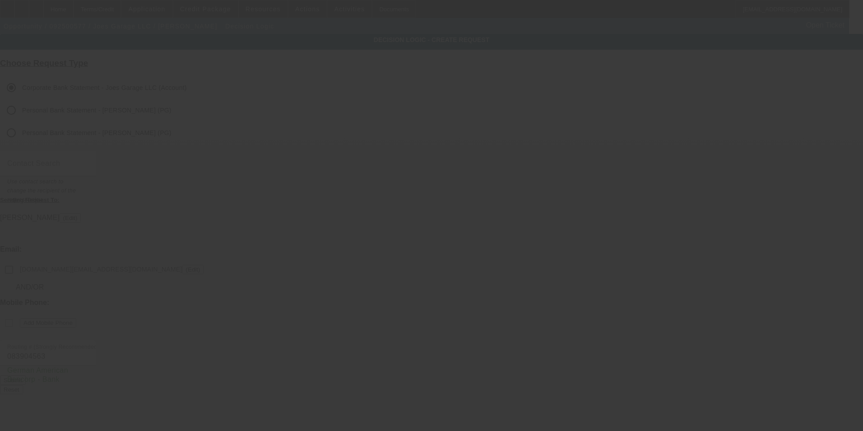
checkbox input "false"
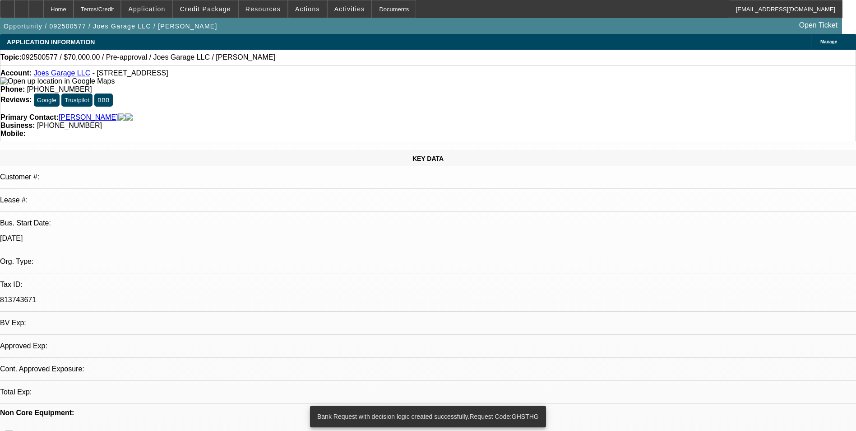
select select "0"
select select "2"
select select "0.1"
select select "4"
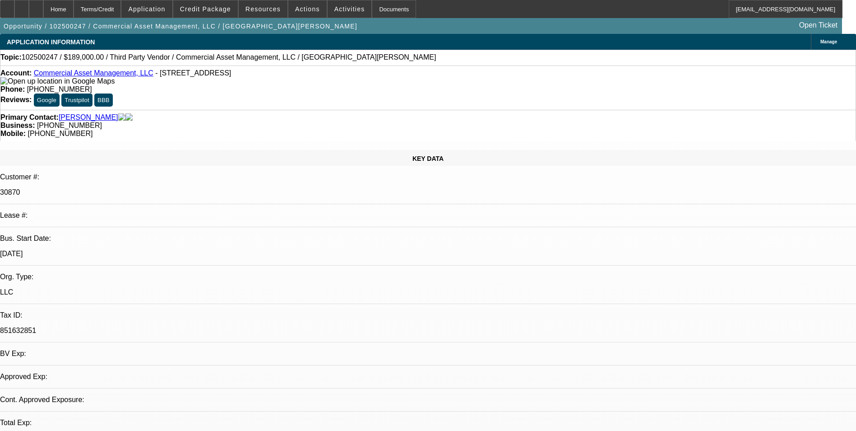
select select "0"
select select "2"
select select "0.1"
select select "1"
select select "2"
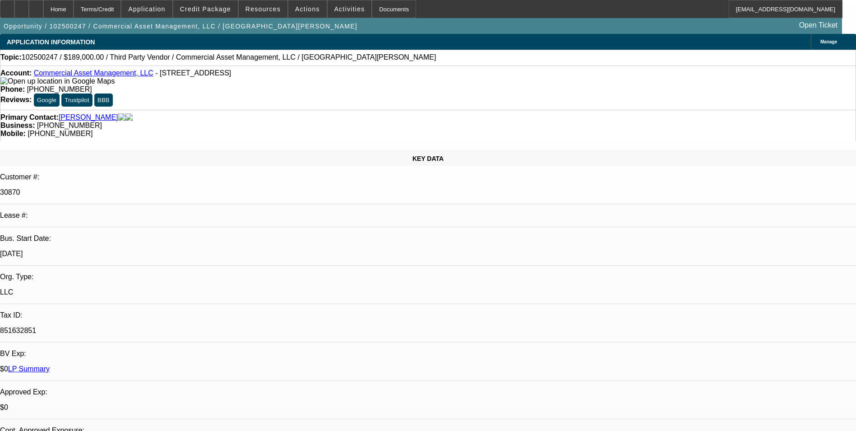
select select "4"
drag, startPoint x: 355, startPoint y: 73, endPoint x: 314, endPoint y: 74, distance: 40.6
click at [314, 85] on div "Phone: (713) 955-4847" at bounding box center [427, 89] width 855 height 8
copy span "(713) 955-4847"
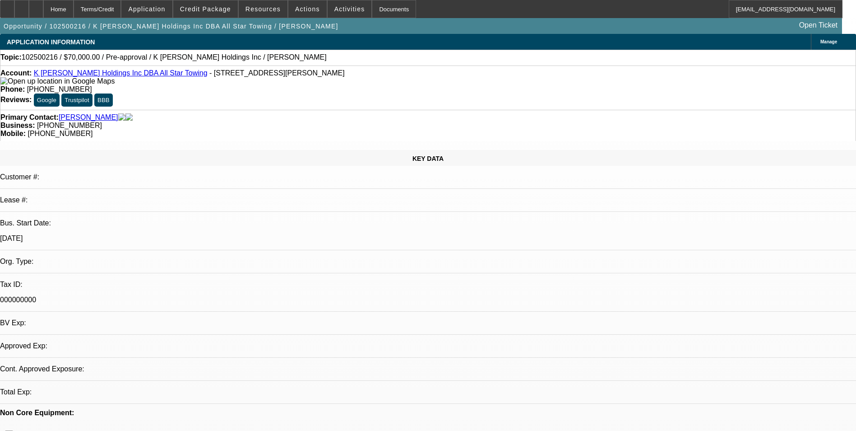
select select "0"
select select "2"
select select "0.1"
select select "4"
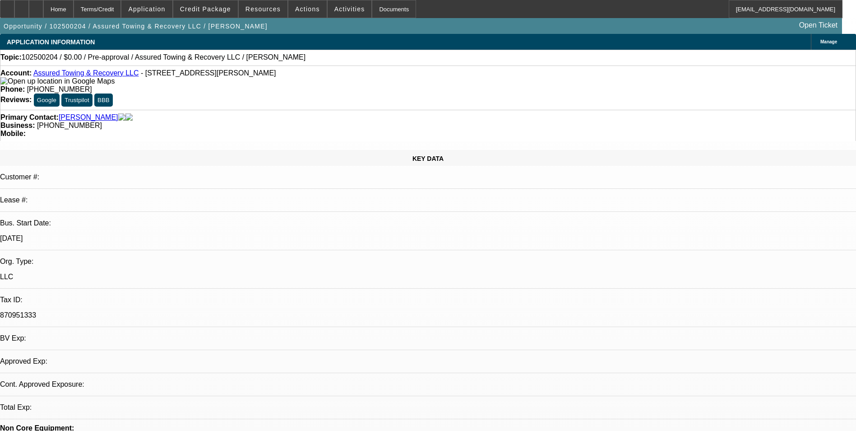
select select "0"
select select "2"
select select "0.1"
select select "4"
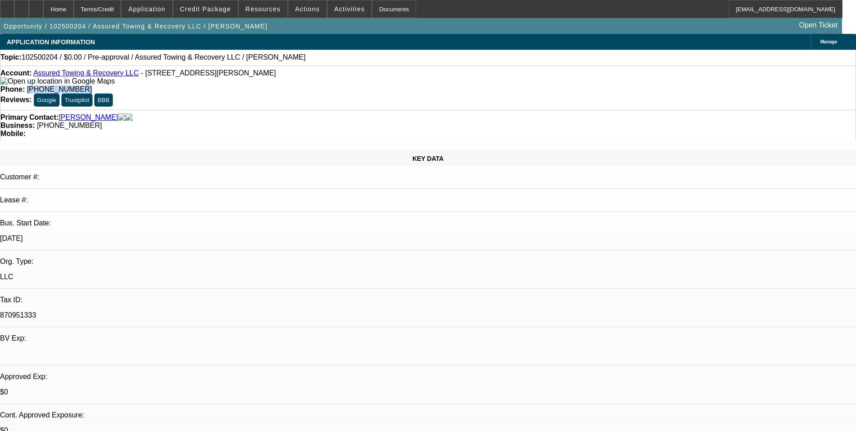
drag, startPoint x: 353, startPoint y: 76, endPoint x: 314, endPoint y: 77, distance: 38.8
click at [92, 85] on span "(772) 494-3696" at bounding box center [59, 89] width 65 height 8
copy span "(772) 494-3696"
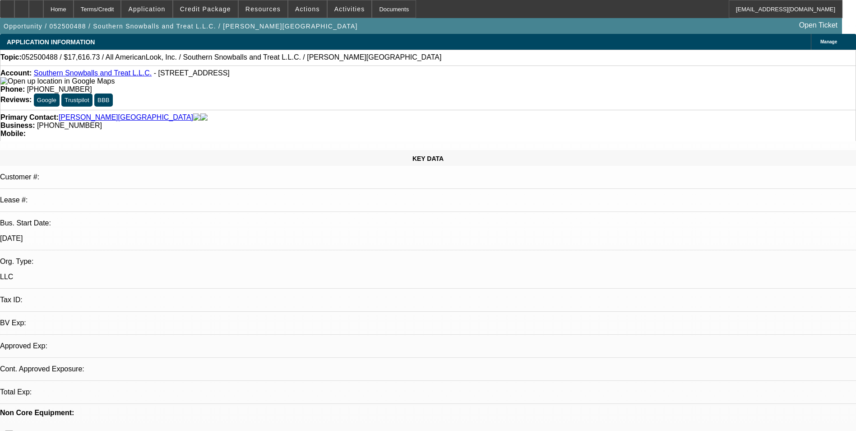
select select "0"
select select "2"
select select "0.1"
select select "1"
select select "2"
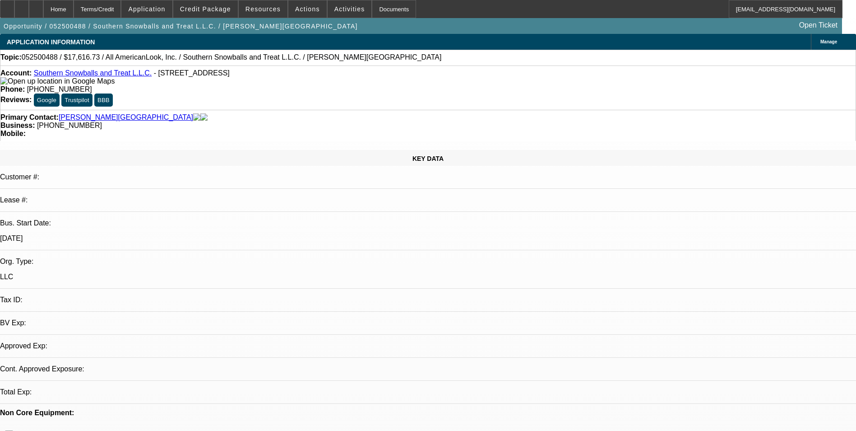
select select "4"
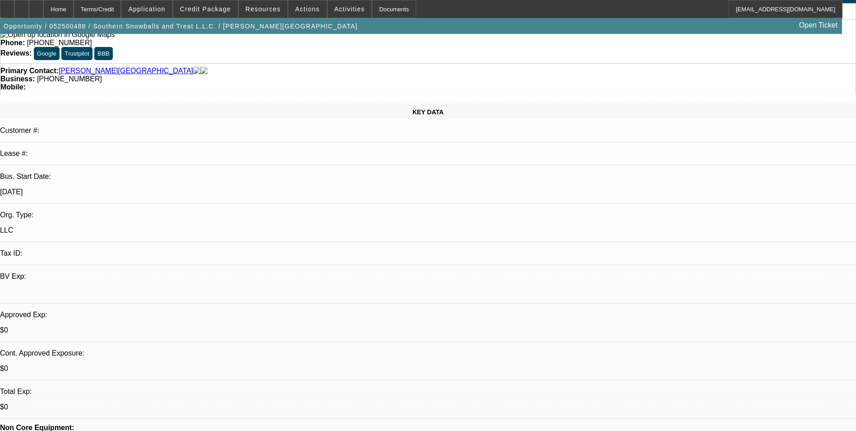
scroll to position [90, 0]
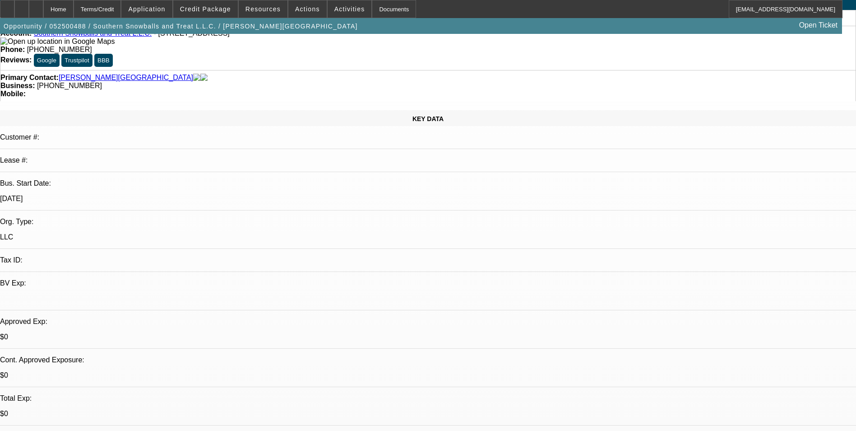
scroll to position [0, 0]
